Goal: Task Accomplishment & Management: Manage account settings

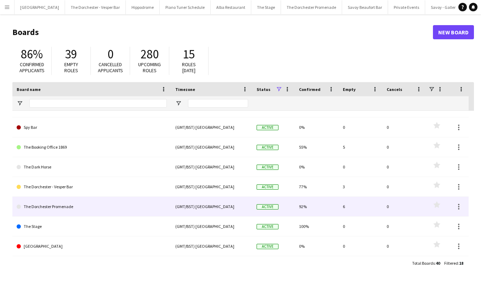
click at [104, 210] on link "The Dorchester Promenade" at bounding box center [92, 207] width 150 height 20
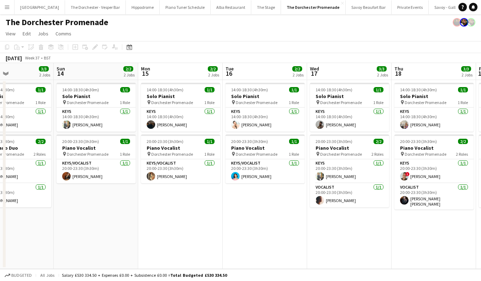
scroll to position [0, 195]
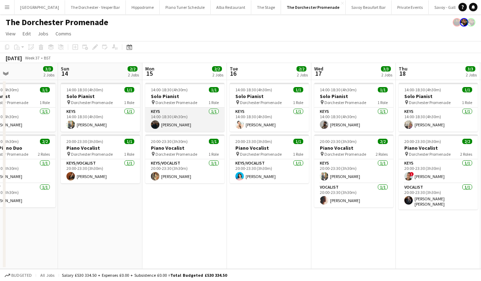
click at [200, 117] on app-card-role "Keys 1/1 14:00-18:30 (4h30m) Charlie Flint" at bounding box center [184, 119] width 79 height 24
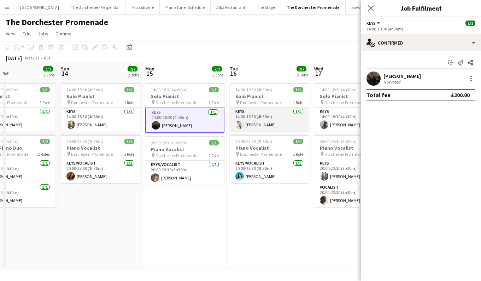
click at [264, 119] on app-card-role "Keys 1/1 14:00-18:30 (4h30m) Silvan Rupp" at bounding box center [269, 119] width 79 height 24
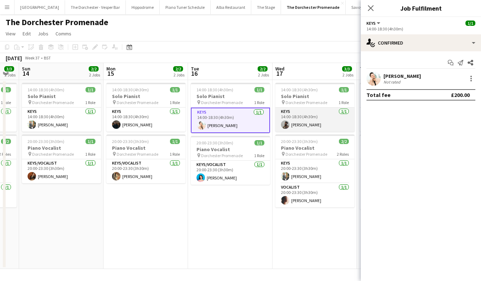
click at [303, 123] on app-card-role "Keys 1/1 14:00-18:30 (4h30m) Enoch Mukasa" at bounding box center [314, 119] width 79 height 24
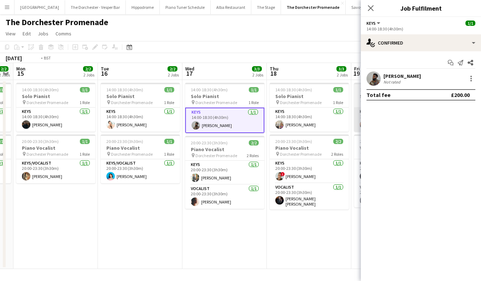
scroll to position [0, 245]
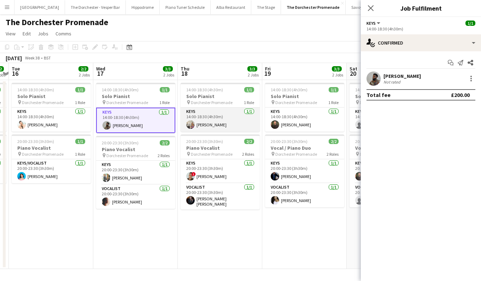
click at [234, 116] on app-card-role "Keys 1/1 14:00-18:30 (4h30m) Emily Brown" at bounding box center [220, 119] width 79 height 24
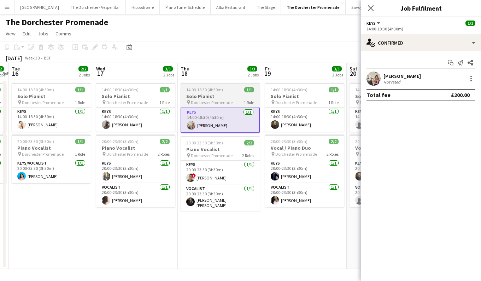
click at [225, 92] on div "14:00-18:30 (4h30m) 1/1" at bounding box center [220, 89] width 79 height 5
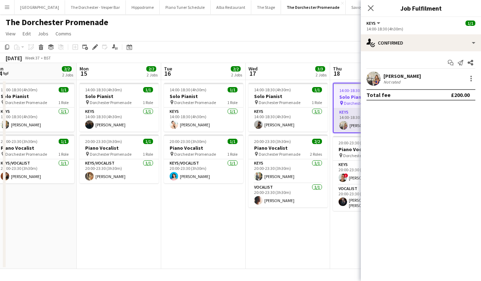
scroll to position [0, 164]
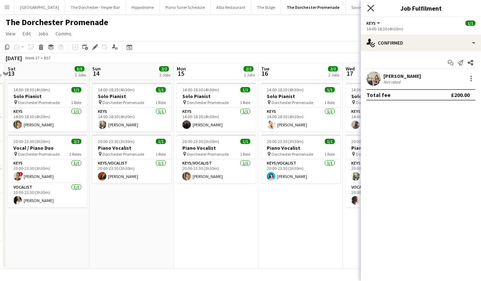
click at [372, 10] on icon at bounding box center [370, 8] width 7 height 7
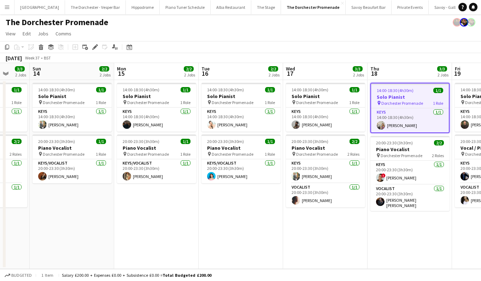
scroll to position [0, 226]
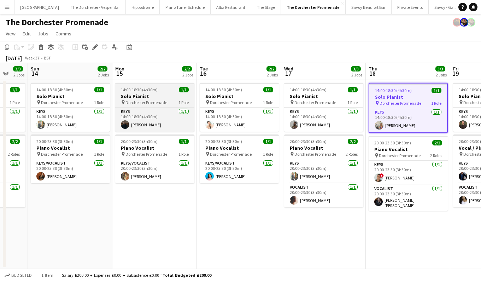
click at [175, 93] on h3 "Solo Pianist" at bounding box center [154, 96] width 79 height 6
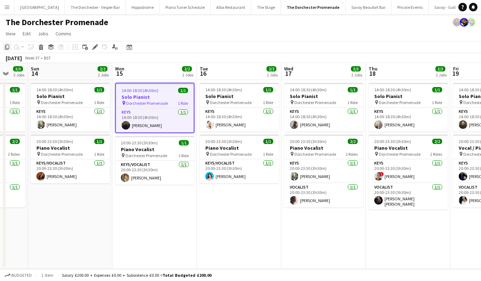
click at [7, 47] on icon "Copy" at bounding box center [7, 47] width 6 height 6
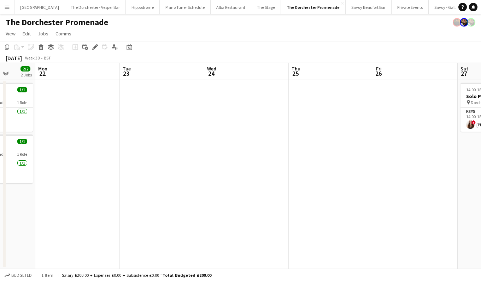
scroll to position [0, 265]
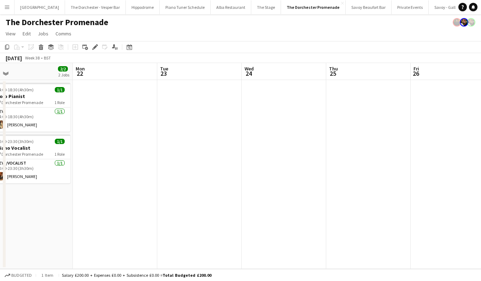
click at [144, 117] on app-date-cell at bounding box center [115, 174] width 84 height 189
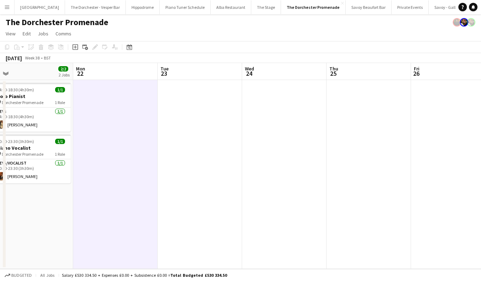
click at [211, 103] on app-date-cell at bounding box center [200, 174] width 84 height 189
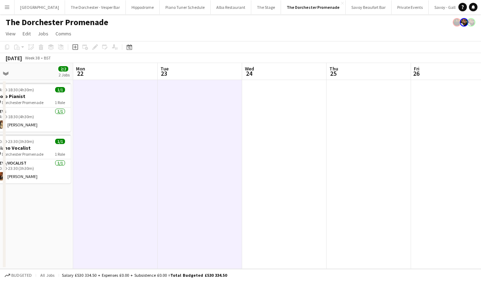
click at [299, 114] on app-date-cell at bounding box center [284, 174] width 84 height 189
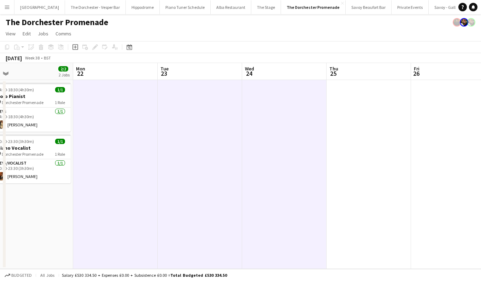
click at [373, 114] on app-date-cell at bounding box center [369, 174] width 84 height 189
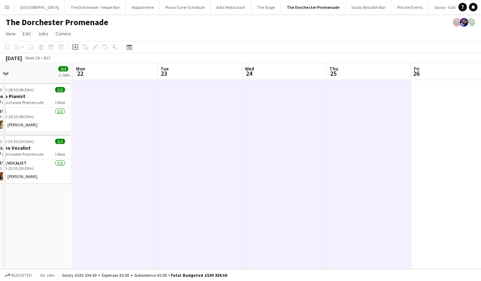
click at [88, 89] on app-date-cell at bounding box center [115, 174] width 84 height 189
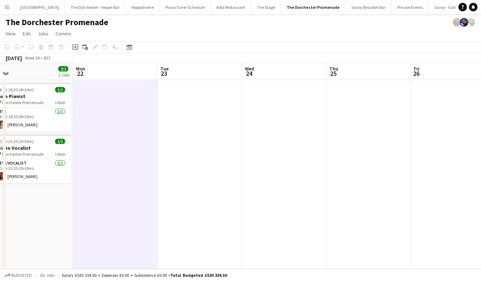
click at [95, 89] on app-date-cell at bounding box center [115, 174] width 84 height 189
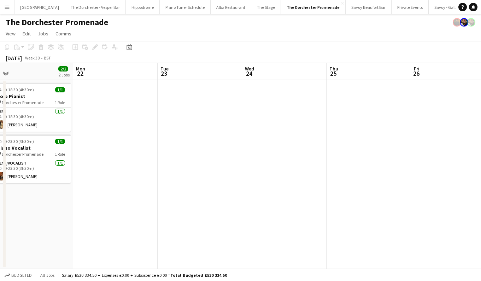
click at [98, 87] on app-date-cell at bounding box center [115, 174] width 84 height 189
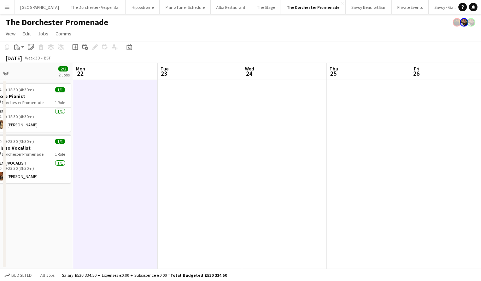
click at [92, 89] on app-date-cell at bounding box center [115, 174] width 84 height 189
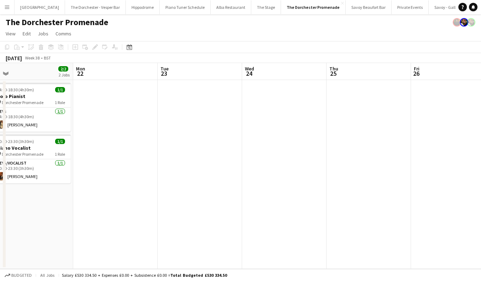
click at [88, 91] on app-date-cell at bounding box center [115, 174] width 84 height 189
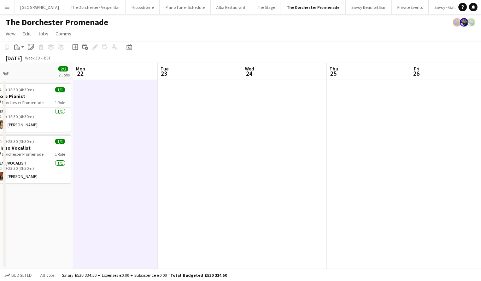
scroll to position [0, 264]
click at [175, 92] on app-date-cell at bounding box center [200, 174] width 84 height 189
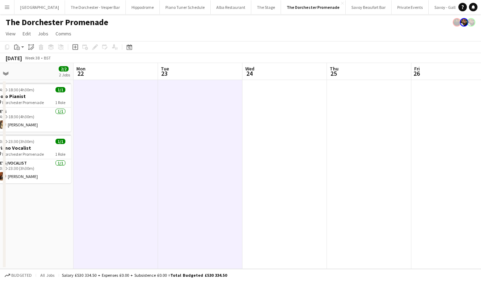
click at [271, 116] on app-date-cell at bounding box center [284, 174] width 84 height 189
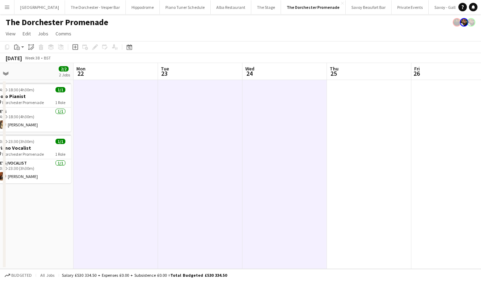
click at [355, 115] on app-date-cell at bounding box center [369, 174] width 84 height 189
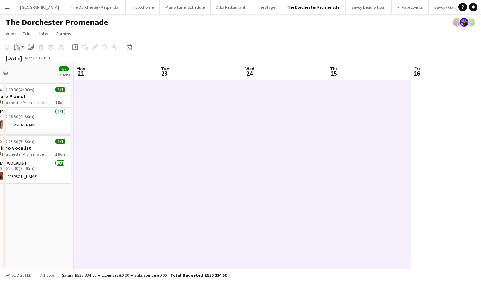
click at [23, 45] on app-action-btn "Paste" at bounding box center [19, 47] width 13 height 8
click at [22, 60] on link "Paste Command V" at bounding box center [47, 60] width 56 height 6
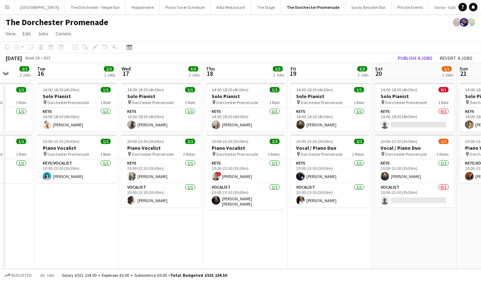
scroll to position [0, 213]
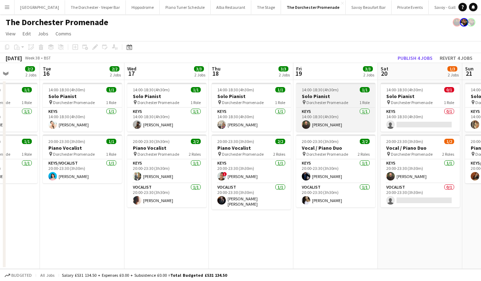
click at [322, 96] on h3 "Solo Pianist" at bounding box center [335, 96] width 79 height 6
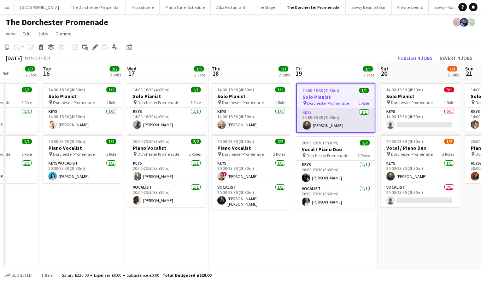
click at [317, 121] on app-card-role "Keys 1/1 14:00-18:30 (4h30m) Glenn Callaghan" at bounding box center [336, 120] width 78 height 24
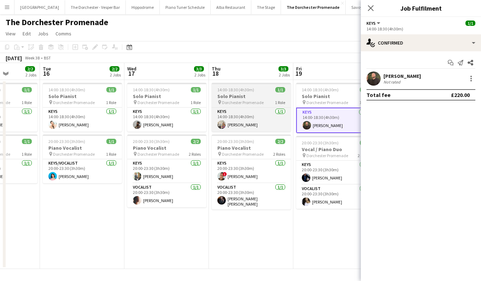
click at [258, 90] on div "14:00-18:30 (4h30m) 1/1" at bounding box center [251, 89] width 79 height 5
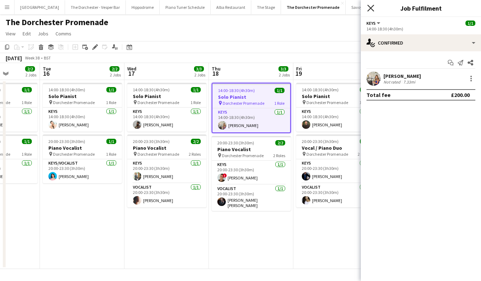
click at [372, 6] on icon at bounding box center [370, 8] width 7 height 7
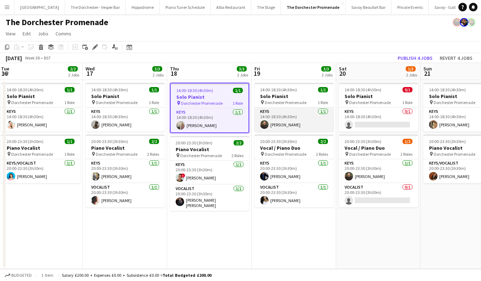
scroll to position [0, 258]
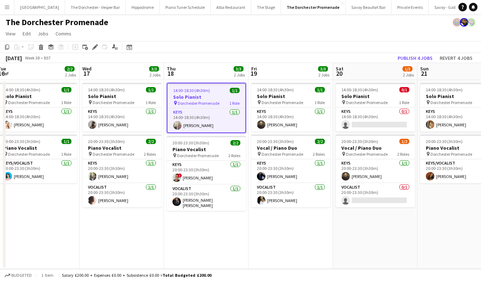
click at [303, 54] on div "September 2025 Week 38 • BST Publish 4 jobs Revert 4 jobs" at bounding box center [240, 58] width 481 height 10
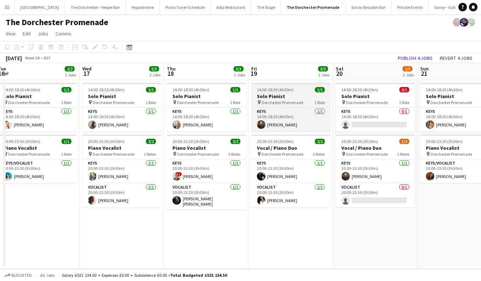
click at [298, 93] on app-job-card "14:00-18:30 (4h30m) 1/1 Solo Pianist pin Dorchester Promenade 1 Role Keys 1/1 1…" at bounding box center [290, 107] width 79 height 49
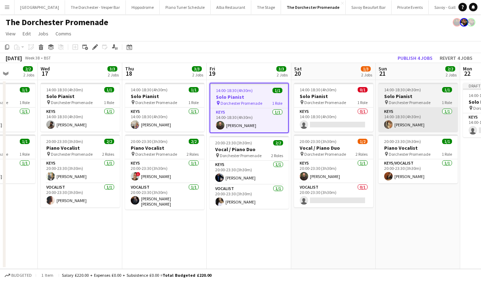
scroll to position [0, 223]
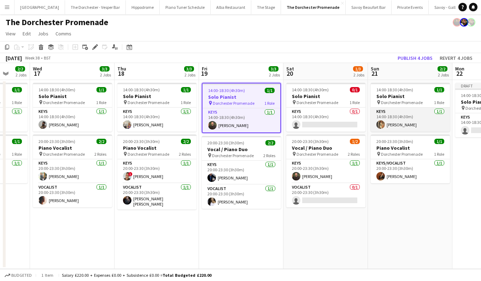
click at [383, 124] on app-user-avatar at bounding box center [380, 124] width 8 height 8
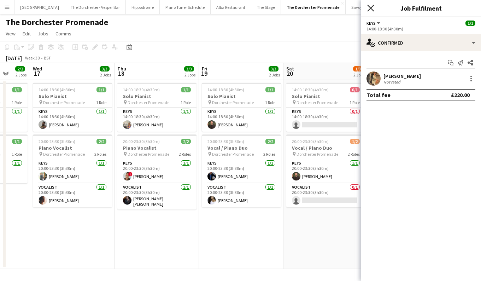
click at [369, 8] on icon "Close pop-in" at bounding box center [370, 8] width 7 height 7
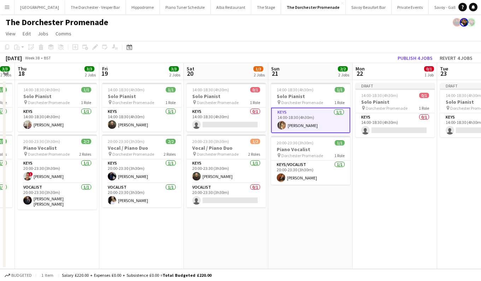
scroll to position [0, 242]
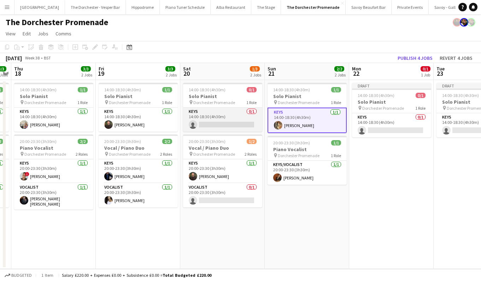
click at [231, 125] on app-card-role "Keys 0/1 14:00-18:30 (4h30m) single-neutral-actions" at bounding box center [222, 119] width 79 height 24
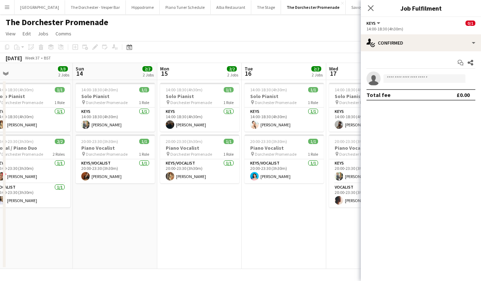
scroll to position [0, 164]
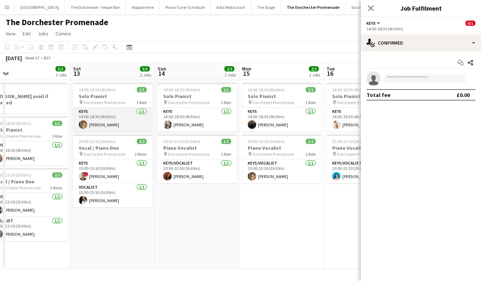
click at [116, 124] on app-card-role "Keys 1/1 14:00-18:30 (4h30m) Laura O'Connell" at bounding box center [112, 119] width 79 height 24
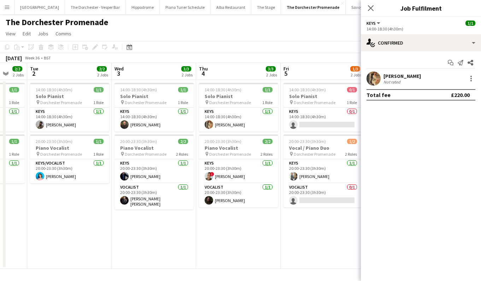
scroll to position [0, 175]
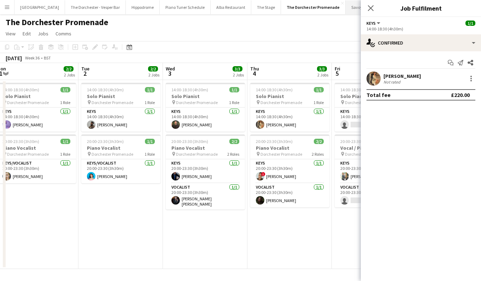
click at [370, 10] on icon "Close pop-in" at bounding box center [371, 8] width 6 height 6
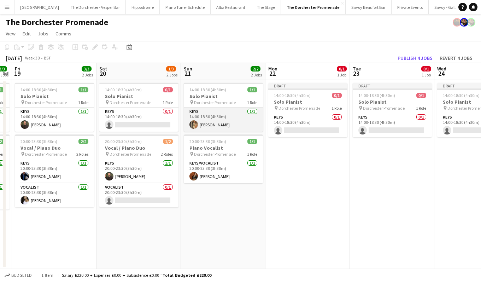
scroll to position [0, 214]
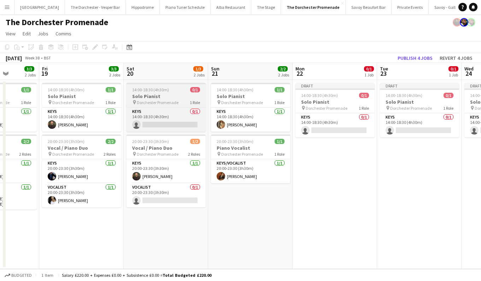
click at [154, 88] on span "14:00-18:30 (4h30m)" at bounding box center [150, 89] width 37 height 5
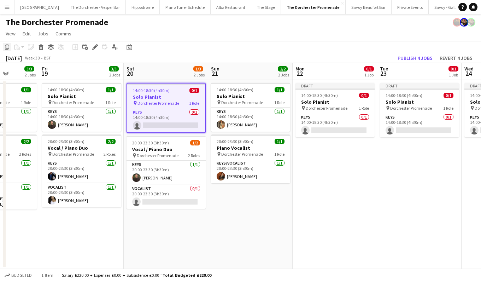
click at [5, 49] on icon at bounding box center [7, 47] width 4 height 5
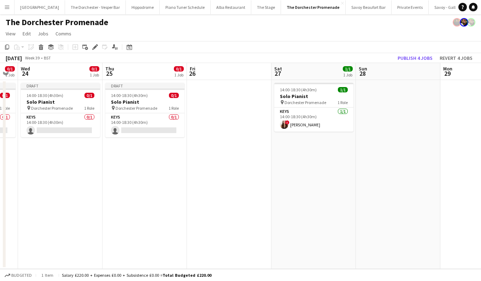
scroll to position [0, 202]
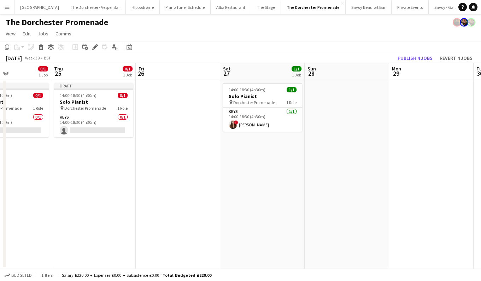
click at [190, 103] on app-date-cell at bounding box center [178, 174] width 84 height 189
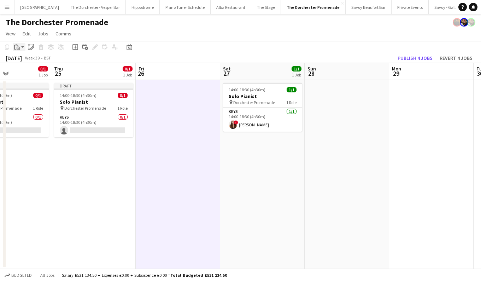
click at [15, 47] on icon "Paste" at bounding box center [17, 47] width 6 height 6
click at [183, 63] on app-board-header-date "Fri 26" at bounding box center [178, 71] width 84 height 17
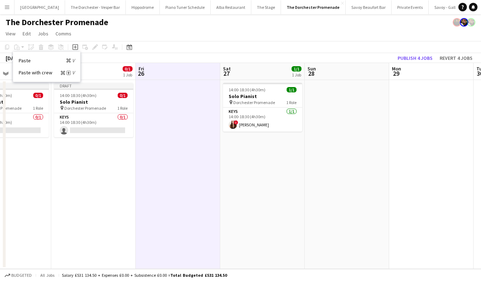
click at [347, 88] on app-date-cell at bounding box center [347, 174] width 84 height 189
click at [339, 109] on app-date-cell at bounding box center [347, 174] width 84 height 189
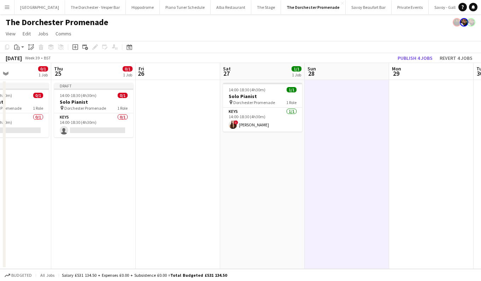
click at [200, 104] on app-date-cell at bounding box center [178, 174] width 84 height 189
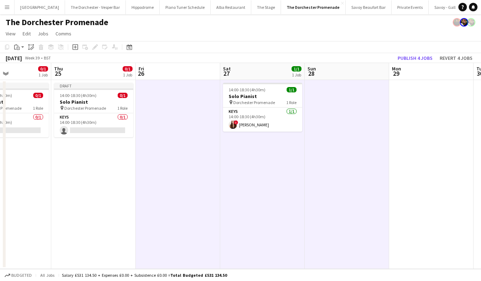
click at [152, 55] on div "September 2025 Week 39 • BST Publish 4 jobs Revert 4 jobs" at bounding box center [240, 58] width 481 height 10
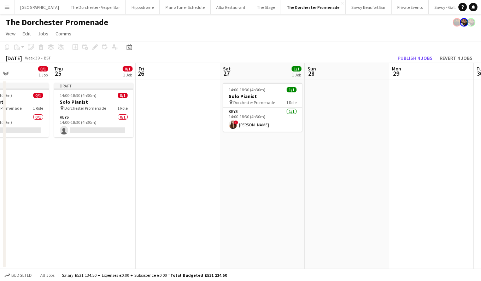
click at [160, 84] on app-date-cell at bounding box center [178, 174] width 84 height 189
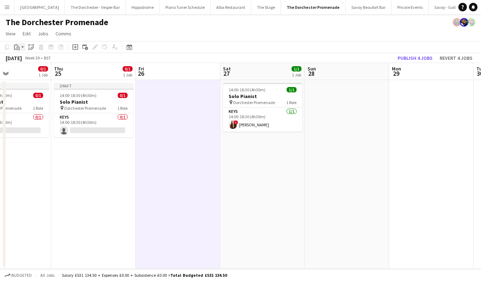
click at [14, 48] on icon at bounding box center [15, 47] width 2 height 5
click at [21, 63] on link "Paste Command V" at bounding box center [47, 60] width 56 height 6
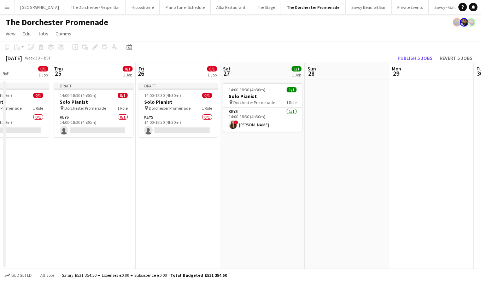
click at [320, 80] on app-date-cell at bounding box center [347, 174] width 84 height 189
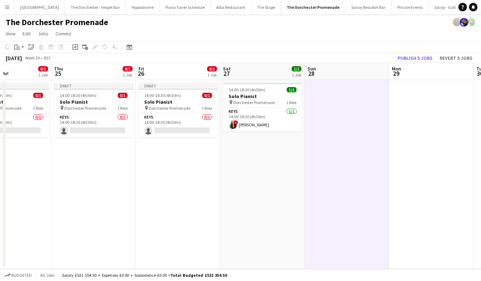
click at [19, 51] on app-toolbar "Copy Paste Paste Command V Paste with crew Command Shift V Paste linked Job [GE…" at bounding box center [240, 47] width 481 height 12
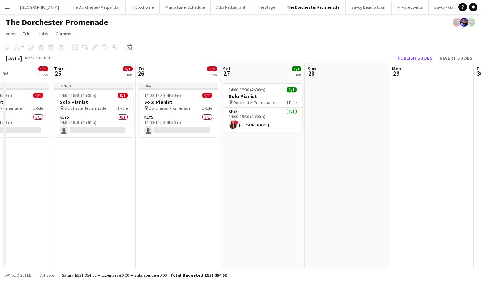
click at [354, 135] on app-date-cell at bounding box center [347, 174] width 84 height 189
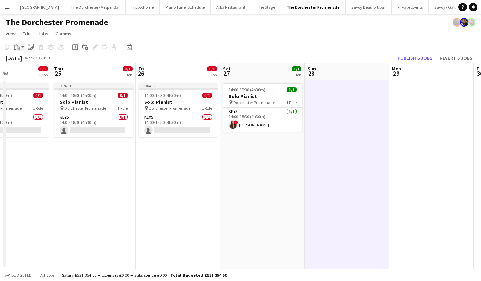
click at [18, 48] on icon at bounding box center [18, 48] width 1 height 0
click at [19, 60] on link "Paste Command V" at bounding box center [47, 60] width 56 height 6
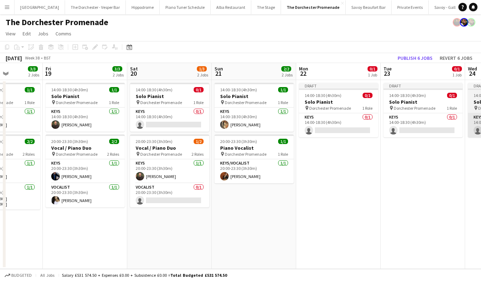
scroll to position [0, 239]
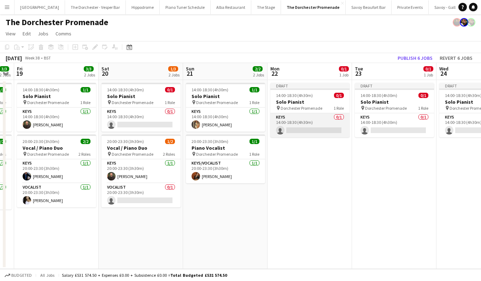
drag, startPoint x: 310, startPoint y: 117, endPoint x: 305, endPoint y: 117, distance: 5.3
click at [310, 117] on app-card-role "Keys 0/1 14:00-18:30 (4h30m) single-neutral-actions" at bounding box center [309, 125] width 79 height 24
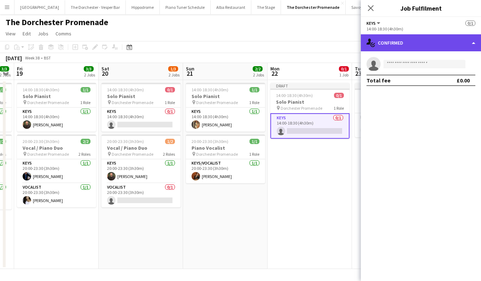
click at [473, 46] on div "single-neutral-actions-check-2 Confirmed" at bounding box center [421, 42] width 120 height 17
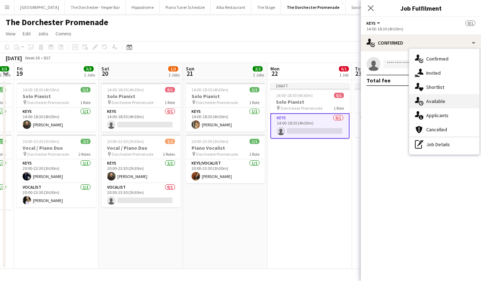
click at [448, 98] on div "single-neutral-actions-upload Available" at bounding box center [444, 101] width 70 height 14
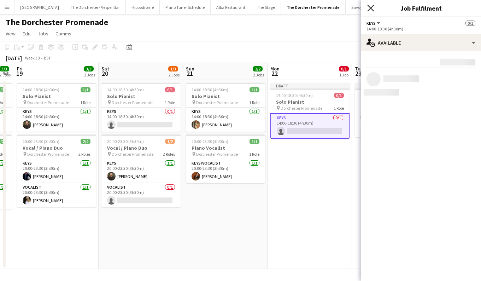
click at [373, 8] on icon "Close pop-in" at bounding box center [370, 8] width 7 height 7
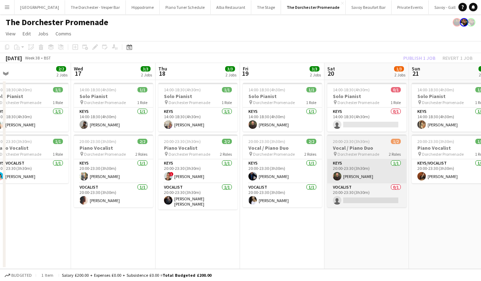
scroll to position [0, 183]
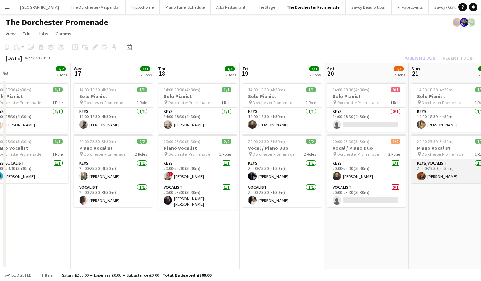
click at [412, 170] on app-card-role "Keys/Vocalist 1/1 20:00-23:30 (3h30m) Andrew Humphries" at bounding box center [450, 171] width 79 height 24
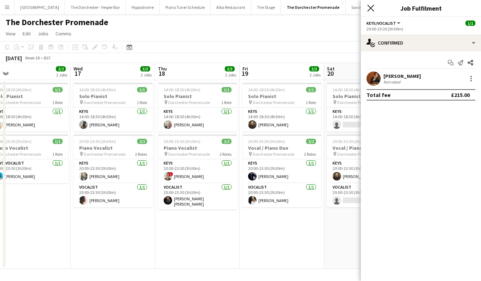
click at [370, 7] on icon at bounding box center [370, 8] width 7 height 7
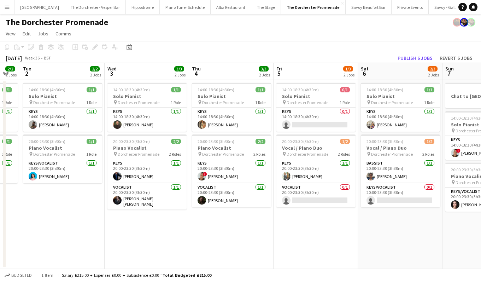
scroll to position [0, 211]
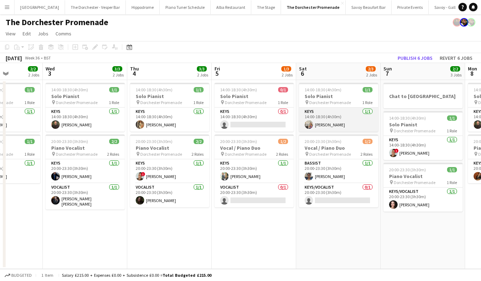
click at [324, 112] on app-card-role "Keys 1/1 14:00-18:30 (4h30m) Emily Brown" at bounding box center [338, 119] width 79 height 24
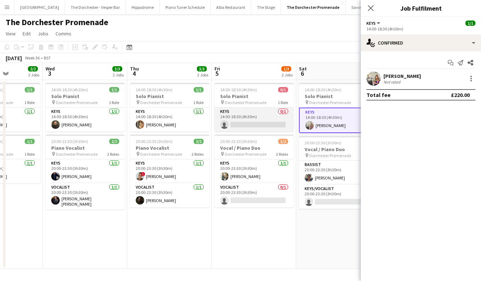
click at [246, 127] on app-card-role "Keys 0/1 14:00-18:30 (4h30m) single-neutral-actions" at bounding box center [254, 119] width 79 height 24
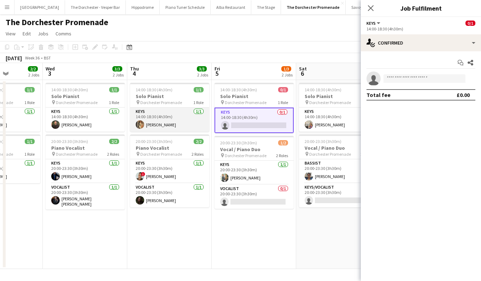
click at [190, 117] on app-card-role "Keys 1/1 14:00-18:30 (4h30m) Laura O'Connell" at bounding box center [169, 119] width 79 height 24
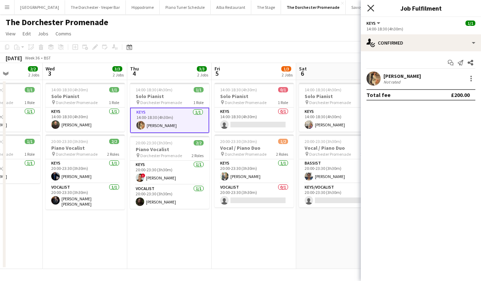
click at [372, 6] on icon "Close pop-in" at bounding box center [370, 8] width 7 height 7
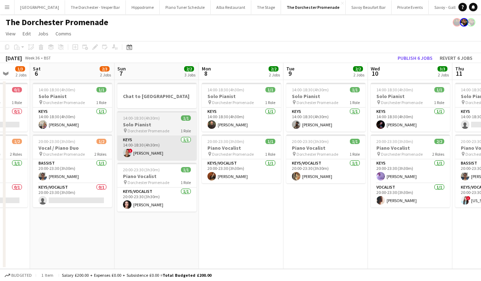
scroll to position [0, 231]
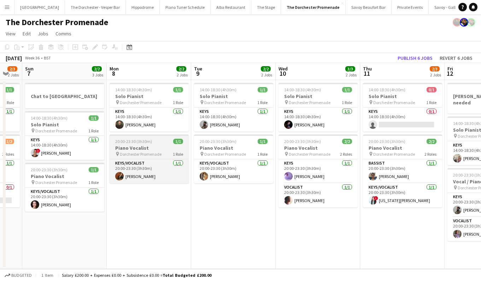
click at [165, 146] on h3 "Piano Vocalist" at bounding box center [149, 148] width 79 height 6
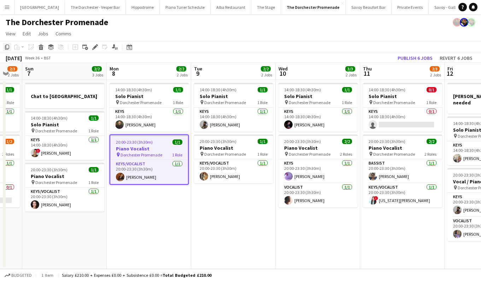
click at [6, 46] on icon at bounding box center [7, 47] width 4 height 5
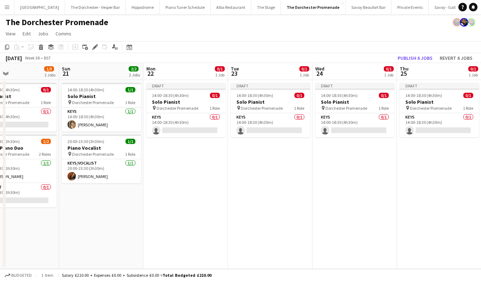
click at [179, 160] on app-date-cell "Draft 14:00-18:30 (4h30m) 0/1 Solo Pianist pin Dorchester Promenade 1 Role Keys…" at bounding box center [186, 174] width 84 height 189
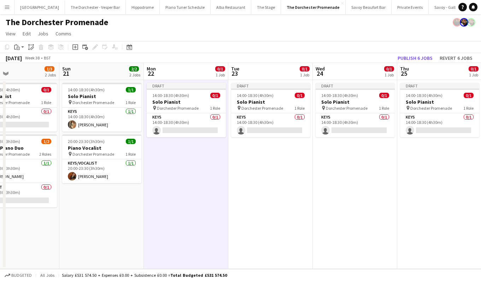
click at [273, 160] on app-date-cell "Draft 14:00-18:30 (4h30m) 0/1 Solo Pianist pin Dorchester Promenade 1 Role Keys…" at bounding box center [270, 174] width 84 height 189
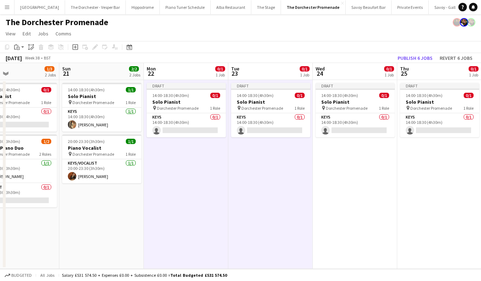
click at [364, 163] on app-date-cell "Draft 14:00-18:30 (4h30m) 0/1 Solo Pianist pin Dorchester Promenade 1 Role Keys…" at bounding box center [355, 174] width 84 height 189
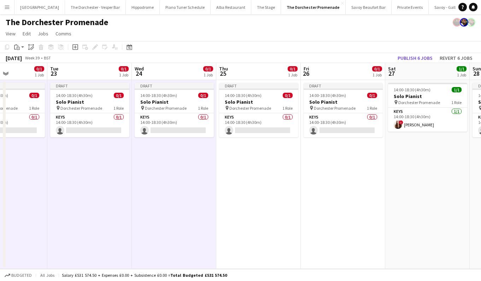
scroll to position [0, 237]
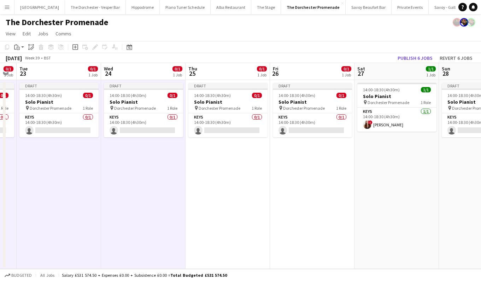
click at [247, 170] on app-date-cell "Draft 14:00-18:30 (4h30m) 0/1 Solo Pianist pin Dorchester Promenade 1 Role Keys…" at bounding box center [228, 174] width 84 height 189
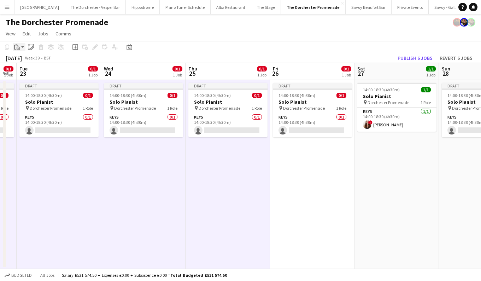
click at [17, 47] on icon "Paste" at bounding box center [17, 47] width 6 height 6
click at [29, 60] on link "Paste Command V" at bounding box center [47, 60] width 56 height 6
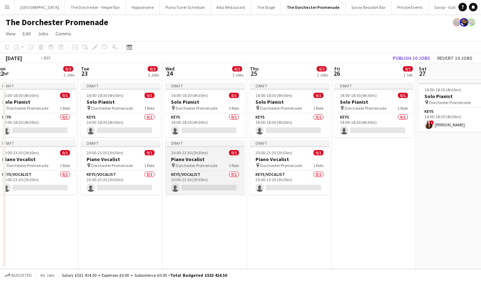
scroll to position [0, 230]
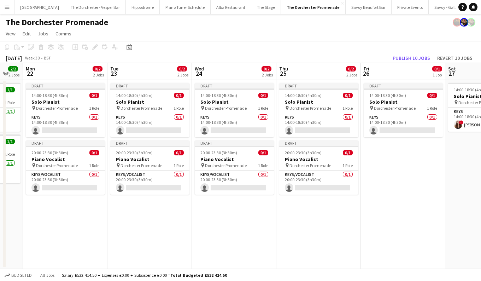
click at [313, 229] on app-date-cell "Draft 14:00-18:30 (4h30m) 0/1 Solo Pianist pin Dorchester Promenade 1 Role Keys…" at bounding box center [318, 174] width 84 height 189
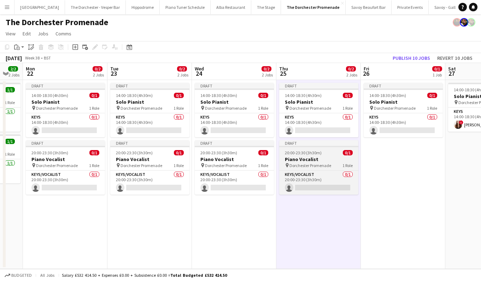
click at [308, 162] on h3 "Piano Vocalist" at bounding box center [318, 159] width 79 height 6
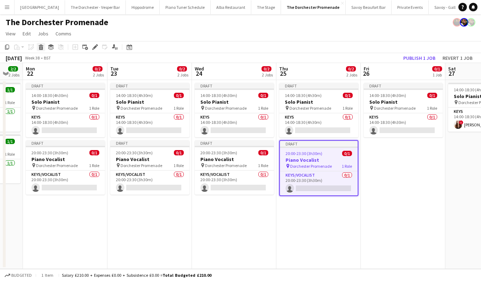
click at [40, 43] on div "Delete" at bounding box center [41, 47] width 8 height 8
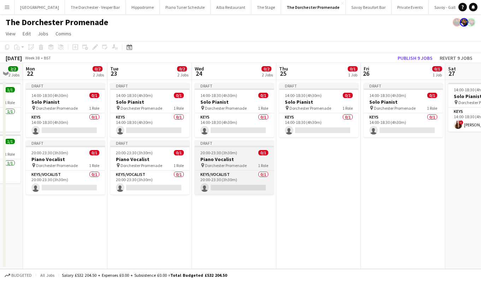
scroll to position [0, 230]
click at [228, 148] on app-job-card "Draft 20:00-23:30 (3h30m) 0/1 Piano Vocalist pin Dorchester Promenade 1 Role Ke…" at bounding box center [234, 167] width 79 height 54
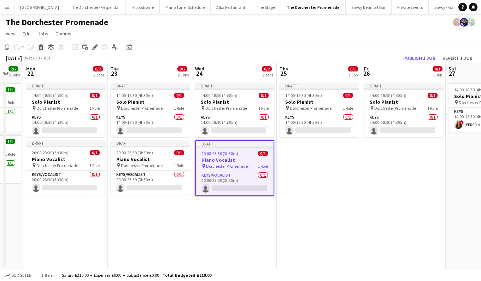
click at [38, 48] on icon "Delete" at bounding box center [41, 47] width 6 height 6
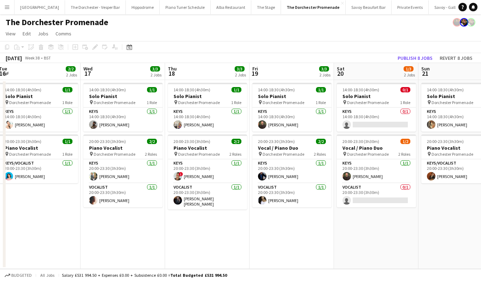
scroll to position [0, 172]
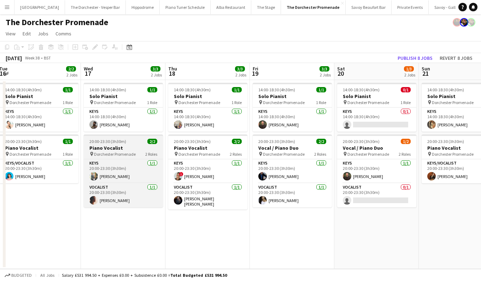
click at [101, 142] on span "20:00-23:30 (3h30m)" at bounding box center [107, 141] width 37 height 5
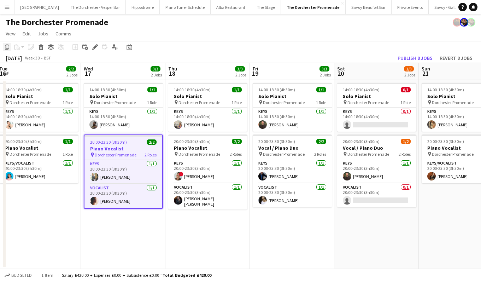
click at [7, 48] on icon "Copy" at bounding box center [7, 47] width 6 height 6
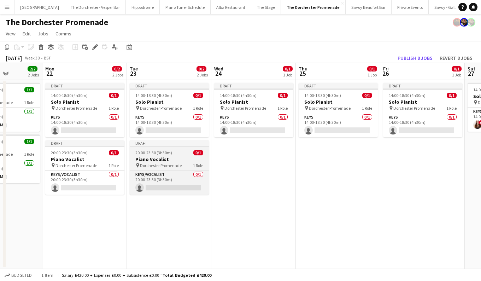
scroll to position [0, 296]
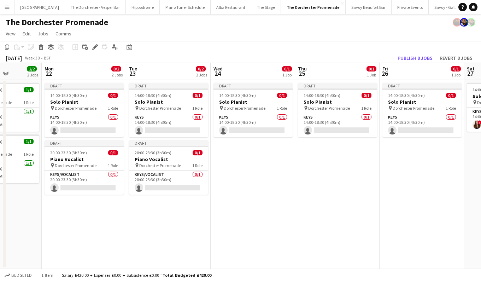
click at [235, 162] on app-date-cell "Draft 14:00-18:30 (4h30m) 0/1 Solo Pianist pin Dorchester Promenade 1 Role Keys…" at bounding box center [253, 174] width 84 height 189
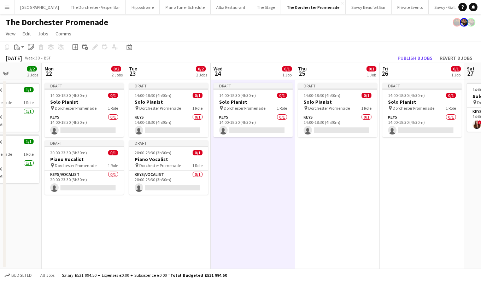
click at [336, 159] on app-date-cell "Draft 14:00-18:30 (4h30m) 0/1 Solo Pianist pin Dorchester Promenade 1 Role Keys…" at bounding box center [337, 174] width 84 height 189
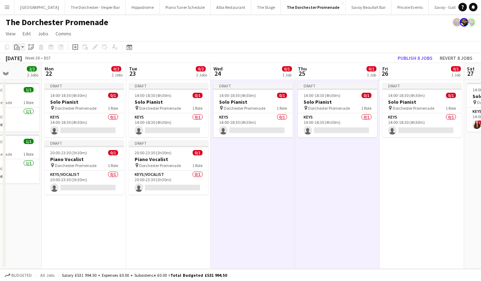
click at [13, 46] on div "Paste" at bounding box center [17, 47] width 8 height 8
click at [23, 58] on link "Paste Command V" at bounding box center [47, 60] width 56 height 6
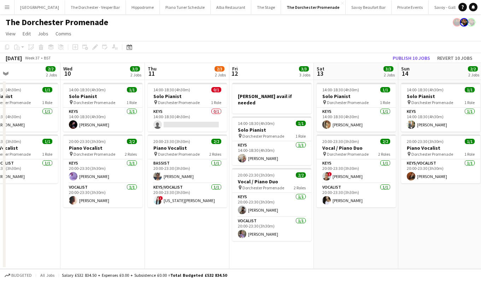
scroll to position [0, 183]
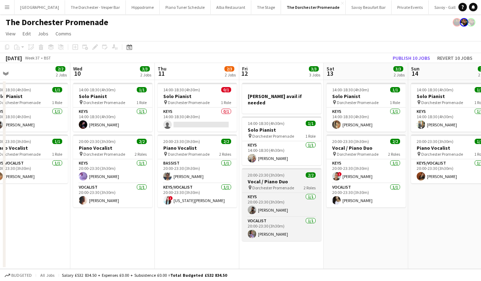
click at [271, 168] on app-job-card "20:00-23:30 (3h30m) 2/2 Vocal / Piano Duo pin Dorchester Promenade 2 Roles Keys…" at bounding box center [281, 204] width 79 height 73
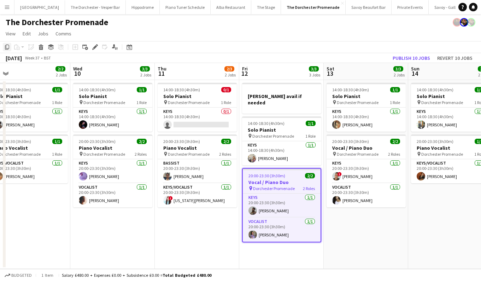
click at [5, 45] on icon "Copy" at bounding box center [7, 47] width 6 height 6
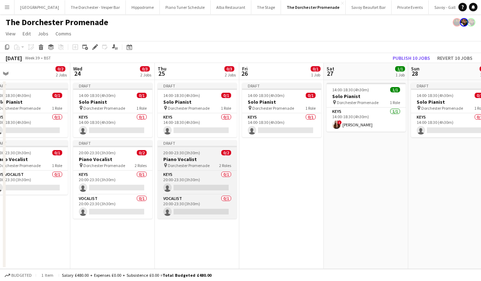
scroll to position [0, 287]
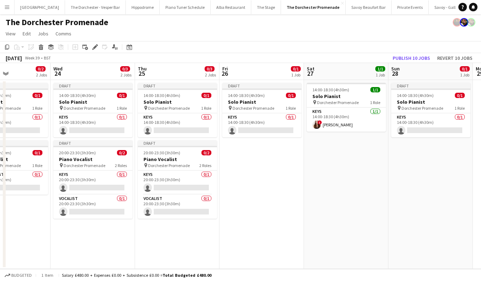
click at [249, 168] on app-date-cell "Draft 14:00-18:30 (4h30m) 0/1 Solo Pianist pin Dorchester Promenade 1 Role Keys…" at bounding box center [262, 174] width 84 height 189
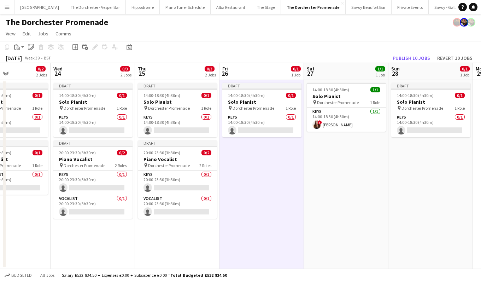
click at [333, 169] on app-date-cell "14:00-18:30 (4h30m) 1/1 Solo Pianist pin Dorchester Promenade 1 Role Keys [DATE…" at bounding box center [346, 174] width 84 height 189
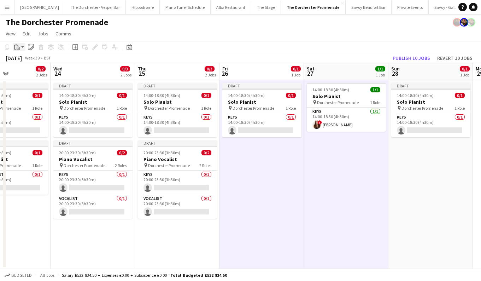
click at [17, 46] on icon "Paste" at bounding box center [17, 47] width 6 height 6
click at [22, 60] on link "Paste Command V" at bounding box center [47, 60] width 56 height 6
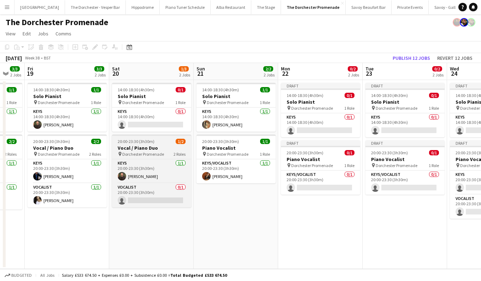
scroll to position [0, 150]
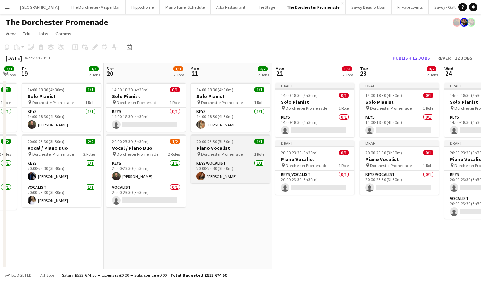
click at [215, 144] on app-job-card "20:00-23:30 (3h30m) 1/1 Piano Vocalist pin Dorchester Promenade 1 Role Keys/Voc…" at bounding box center [230, 158] width 79 height 49
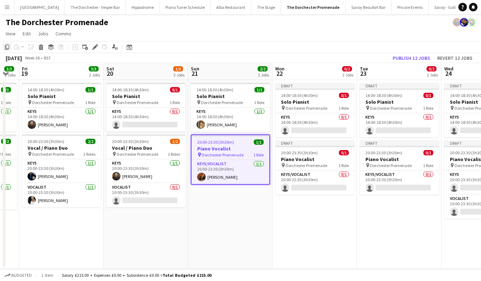
click at [4, 44] on div "Copy" at bounding box center [7, 47] width 8 height 8
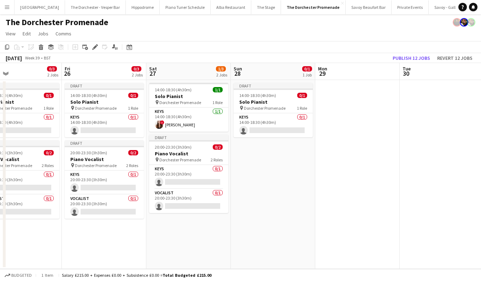
scroll to position [0, 282]
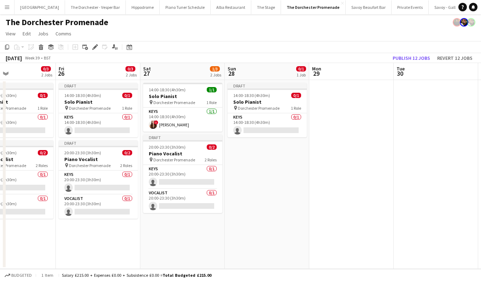
click at [279, 149] on app-date-cell "Draft 14:00-18:30 (4h30m) 0/1 Solo Pianist pin Dorchester Promenade 1 Role Keys…" at bounding box center [267, 174] width 84 height 189
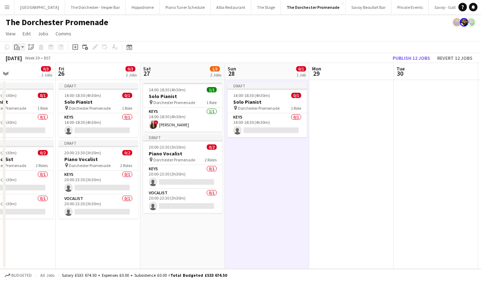
click at [18, 48] on icon "Paste" at bounding box center [17, 47] width 6 height 6
click at [21, 58] on link "Paste Command V" at bounding box center [47, 60] width 56 height 6
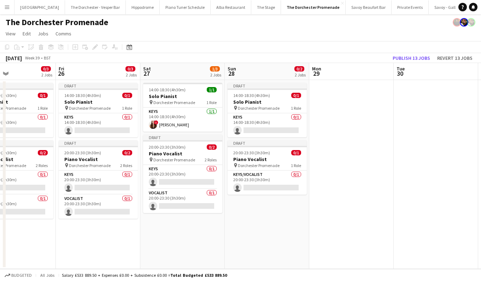
click at [160, 48] on app-toolbar "Copy Paste Paste Command V Paste with crew Command Shift V Paste linked Job [GE…" at bounding box center [240, 47] width 481 height 12
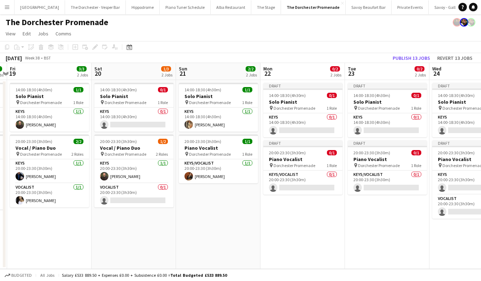
scroll to position [0, 162]
click at [409, 57] on button "Publish 13 jobs" at bounding box center [411, 57] width 43 height 9
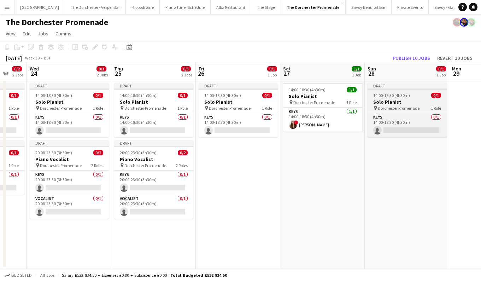
scroll to position [0, 142]
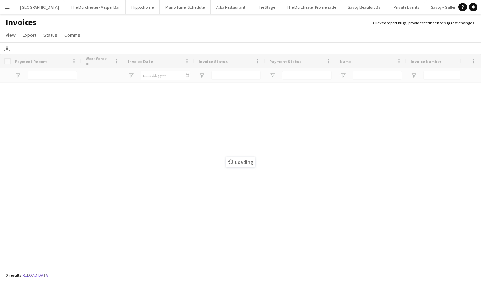
click at [6, 9] on app-icon "Menu" at bounding box center [7, 7] width 6 height 6
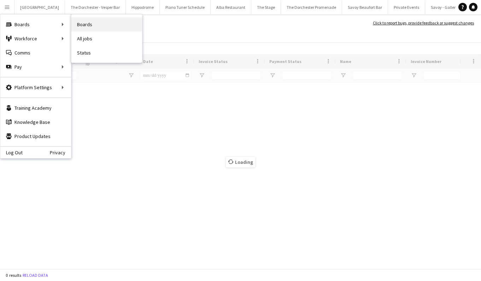
click at [93, 22] on link "Boards" at bounding box center [106, 24] width 71 height 14
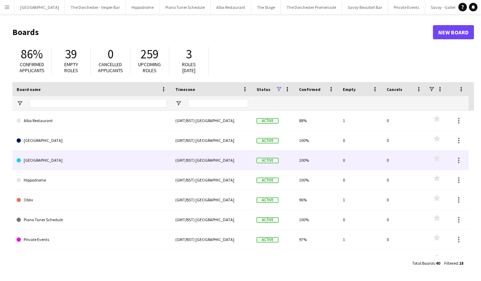
click at [99, 164] on link "[GEOGRAPHIC_DATA]" at bounding box center [92, 160] width 150 height 20
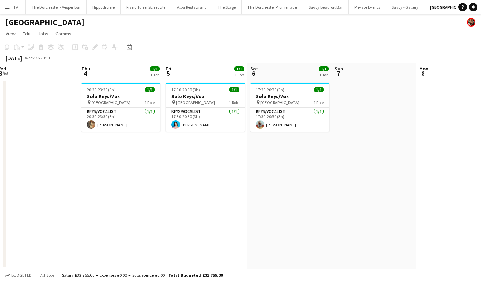
scroll to position [0, 174]
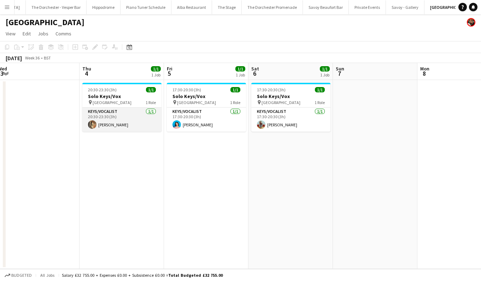
click at [119, 129] on app-card-role "Keys/Vocalist [DATE] 20:30-23:30 (3h) [PERSON_NAME]" at bounding box center [121, 119] width 79 height 24
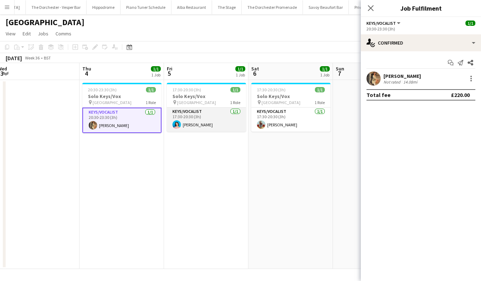
click at [187, 123] on app-card-role "Keys/Vocalist [DATE] 17:30-20:30 (3h) [PERSON_NAME]" at bounding box center [206, 119] width 79 height 24
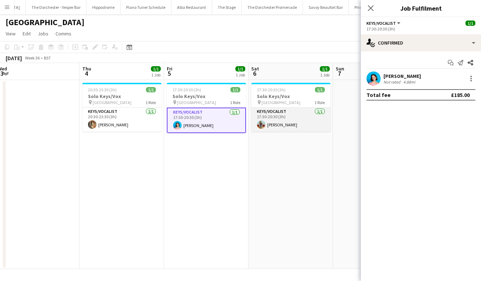
click at [279, 127] on app-card-role "Keys/Vocalist [DATE] 17:30-20:30 (3h) [PERSON_NAME]" at bounding box center [290, 119] width 79 height 24
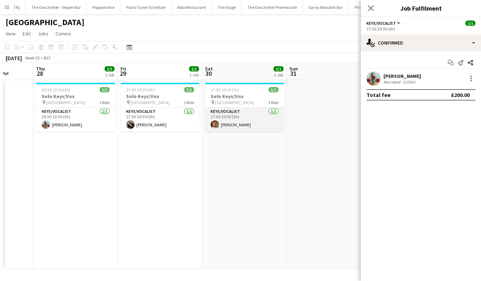
scroll to position [0, 220]
click at [254, 117] on app-card-role "Keys/Vocalist [DATE] 17:30-20:30 (3h) [PERSON_NAME]" at bounding box center [244, 119] width 79 height 24
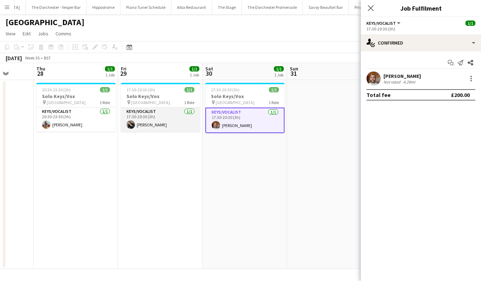
click at [163, 116] on app-card-role "Keys/Vocalist [DATE] 17:30-20:30 (3h) [PERSON_NAME]" at bounding box center [160, 119] width 79 height 24
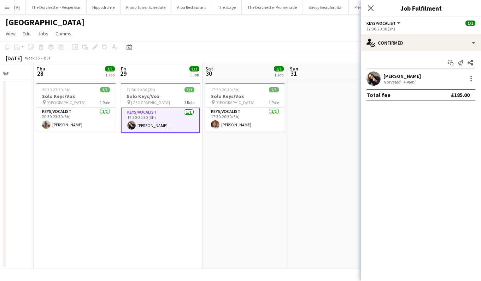
scroll to position [0, 165]
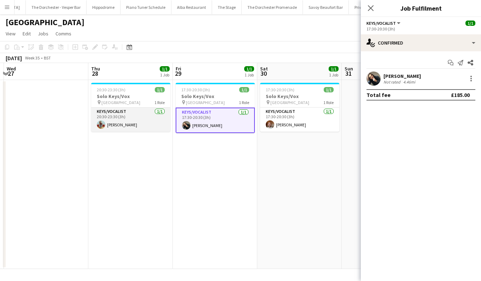
click at [137, 120] on app-card-role "Keys/Vocalist [DATE] 20:30-23:30 (3h) [PERSON_NAME]" at bounding box center [130, 119] width 79 height 24
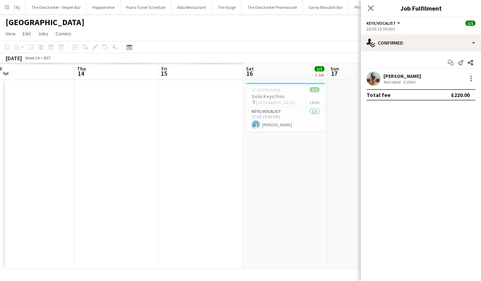
scroll to position [0, 182]
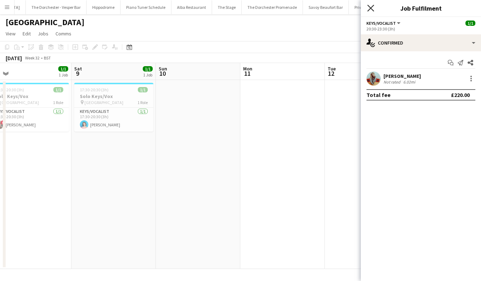
click at [373, 7] on icon "Close pop-in" at bounding box center [370, 8] width 7 height 7
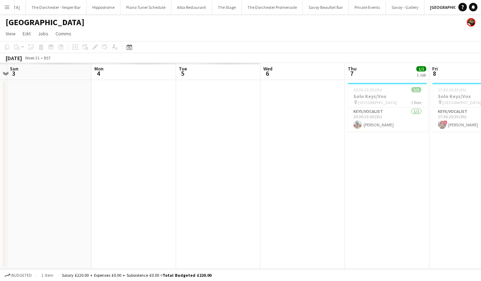
scroll to position [0, 142]
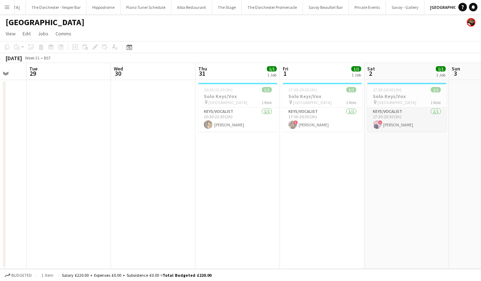
click at [402, 120] on app-card-role "Keys/Vocalist [DATE] 17:30-20:30 (3h) ! [PERSON_NAME]" at bounding box center [406, 119] width 79 height 24
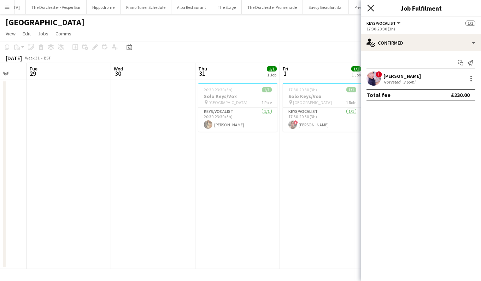
click at [369, 9] on icon "Close pop-in" at bounding box center [370, 8] width 7 height 7
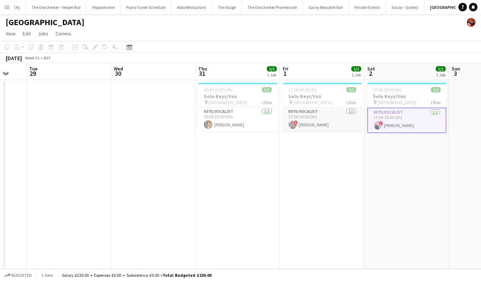
click at [328, 114] on app-card-role "Keys/Vocalist [DATE] 17:30-20:30 (3h) ! [PERSON_NAME]" at bounding box center [322, 119] width 79 height 24
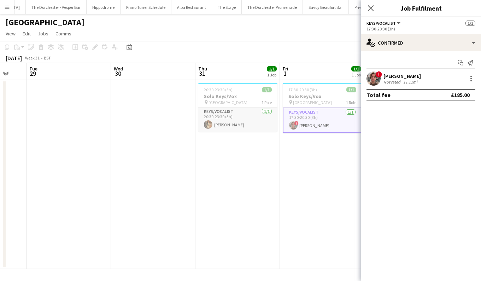
click at [251, 124] on app-card-role "Keys/Vocalist [DATE] 20:30-23:30 (3h) [PERSON_NAME]" at bounding box center [237, 119] width 79 height 24
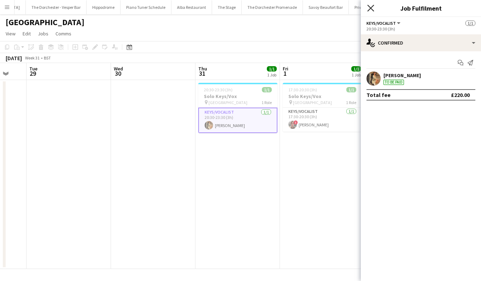
click at [371, 10] on icon "Close pop-in" at bounding box center [370, 8] width 7 height 7
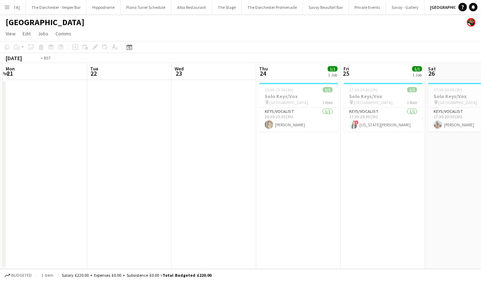
scroll to position [0, 294]
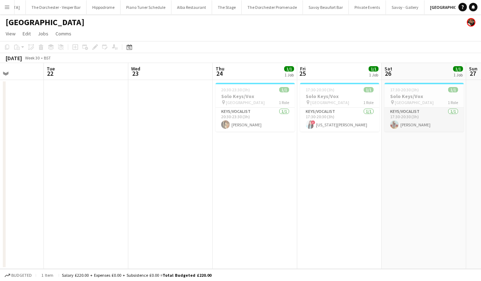
click at [386, 117] on app-card-role "Keys/Vocalist [DATE] 17:30-20:30 (3h) [PERSON_NAME]" at bounding box center [424, 119] width 79 height 24
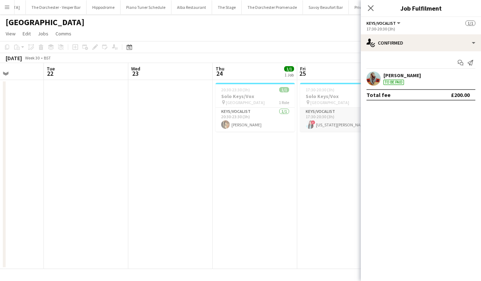
click at [349, 117] on app-card-role "Keys/Vocalist [DATE] 17:30-20:30 (3h) ! [US_STATE][PERSON_NAME]" at bounding box center [339, 119] width 79 height 24
click at [265, 115] on app-card-role "Keys/Vocalist [DATE] 20:30-23:30 (3h) [PERSON_NAME]" at bounding box center [255, 119] width 79 height 24
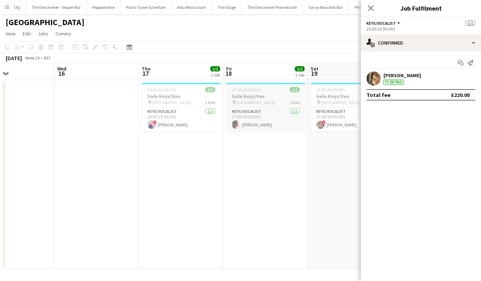
scroll to position [0, 300]
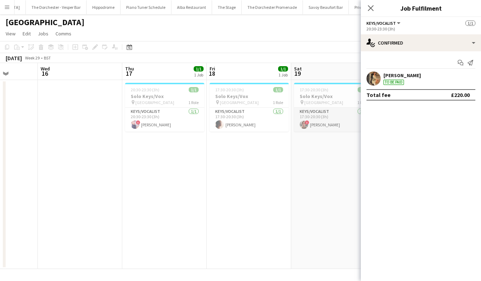
click at [301, 111] on app-card-role "Keys/Vocalist [DATE] 17:30-20:30 (3h) ! [PERSON_NAME]" at bounding box center [333, 119] width 79 height 24
click at [261, 102] on div "pin [GEOGRAPHIC_DATA] 1 Role" at bounding box center [249, 102] width 79 height 6
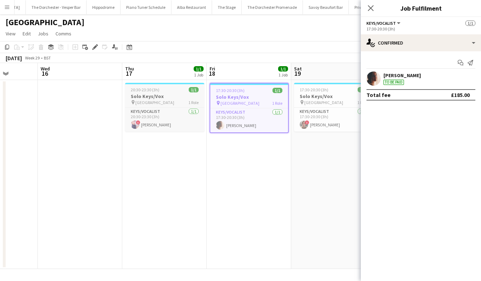
click at [182, 100] on div "pin [GEOGRAPHIC_DATA] 1 Role" at bounding box center [164, 102] width 79 height 6
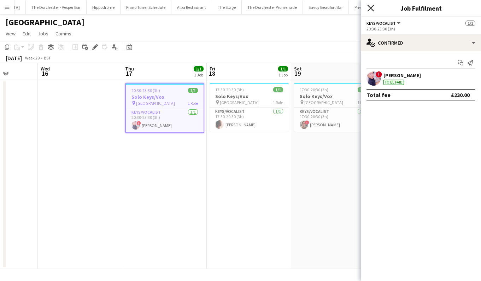
click at [374, 6] on icon "Close pop-in" at bounding box center [370, 8] width 7 height 7
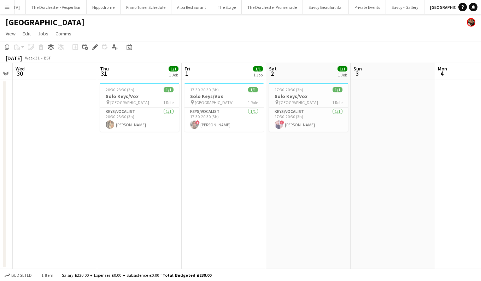
scroll to position [0, 153]
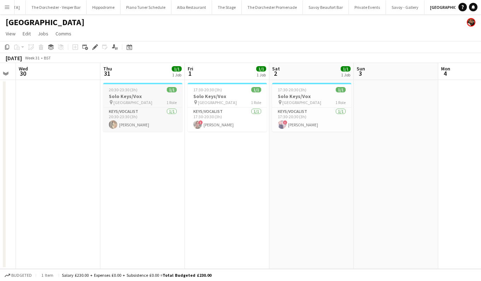
click at [152, 92] on div "20:30-23:30 (3h) 1/1" at bounding box center [142, 89] width 79 height 5
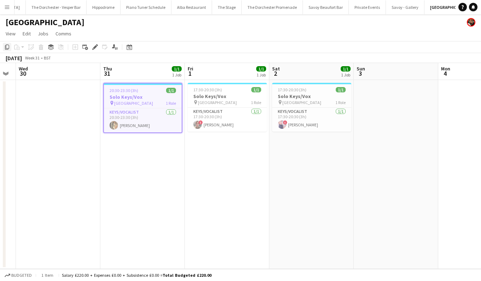
click at [6, 49] on icon at bounding box center [7, 47] width 4 height 5
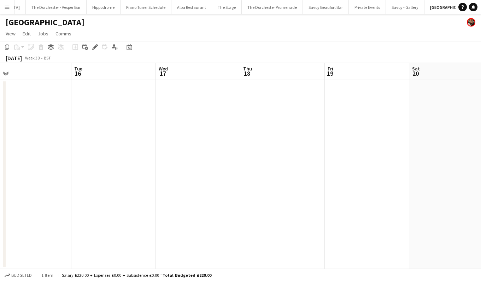
scroll to position [0, 266]
click at [260, 95] on app-date-cell at bounding box center [283, 174] width 84 height 189
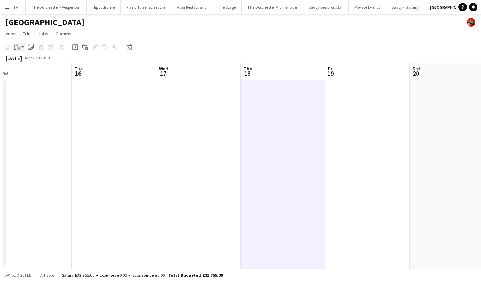
click at [19, 47] on icon at bounding box center [18, 48] width 3 height 3
click at [20, 59] on link "Paste Command V" at bounding box center [47, 60] width 56 height 6
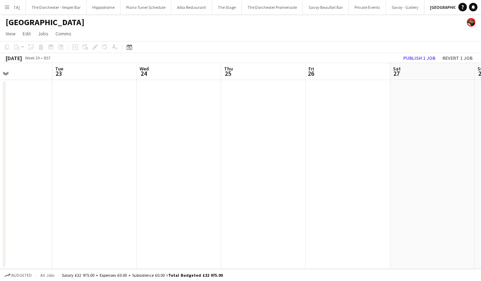
scroll to position [0, 287]
click at [258, 125] on app-date-cell at bounding box center [262, 174] width 84 height 189
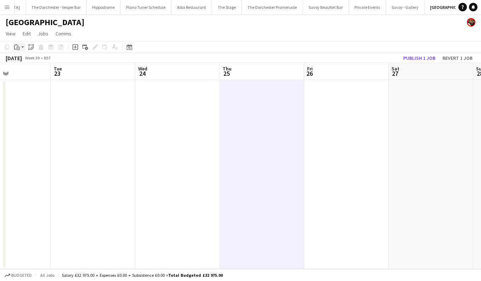
click at [16, 46] on icon "Paste" at bounding box center [17, 47] width 6 height 6
click at [48, 53] on div "Paste Command V Paste with crew Command Shift V" at bounding box center [47, 66] width 68 height 30
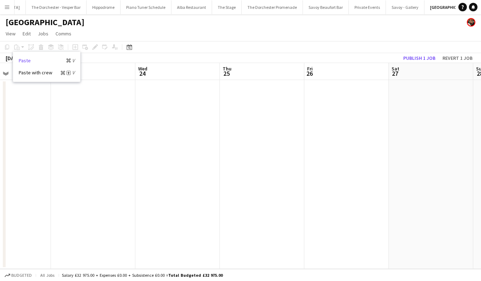
click at [48, 62] on link "Paste Command V" at bounding box center [47, 60] width 56 height 6
click at [238, 92] on app-date-cell at bounding box center [262, 174] width 84 height 189
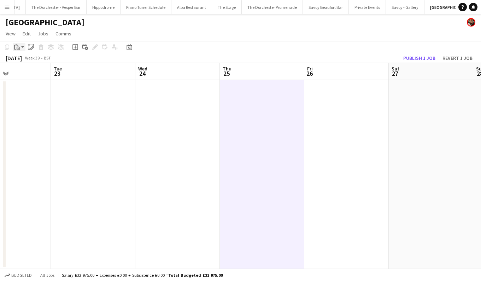
click at [17, 47] on icon "Paste" at bounding box center [17, 47] width 6 height 6
click at [40, 61] on link "Paste Command V" at bounding box center [47, 60] width 56 height 6
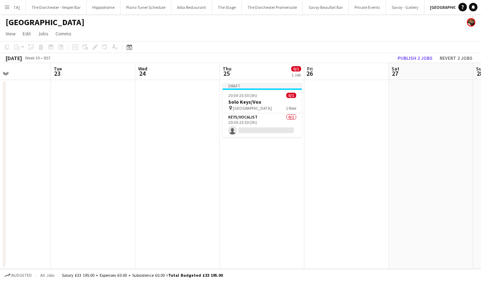
click at [99, 124] on app-date-cell at bounding box center [93, 174] width 84 height 189
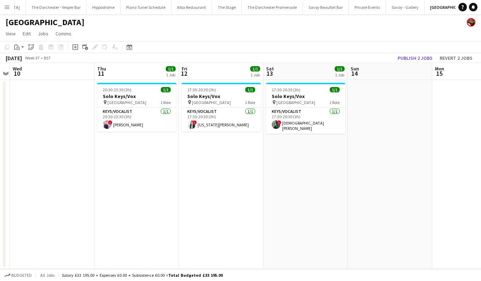
scroll to position [0, 276]
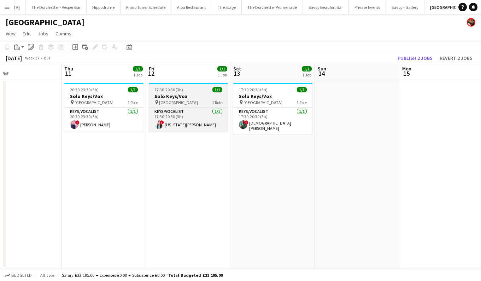
click at [173, 84] on app-job-card "17:30-20:30 (3h) 1/1 Solo Keys/Vox pin Goring Hotel 1 Role Keys/Vocalist [DATE]…" at bounding box center [188, 107] width 79 height 49
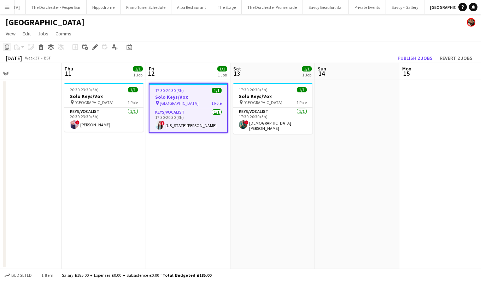
click at [10, 49] on div "Copy" at bounding box center [7, 47] width 8 height 8
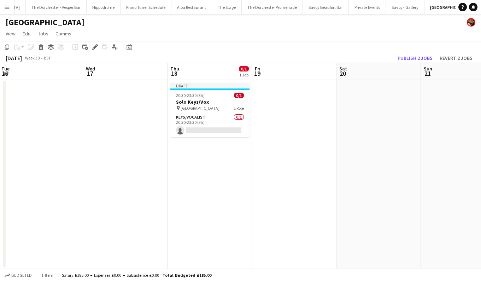
scroll to position [0, 229]
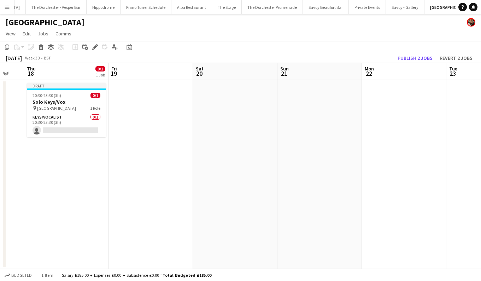
click at [146, 111] on app-date-cell at bounding box center [151, 174] width 84 height 189
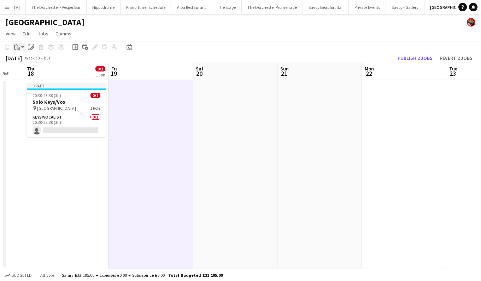
click at [18, 50] on div "Paste" at bounding box center [17, 47] width 8 height 8
click at [21, 60] on link "Paste Command V" at bounding box center [47, 60] width 56 height 6
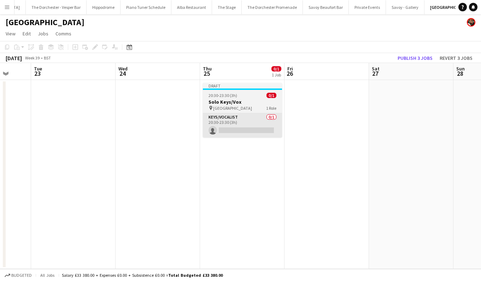
scroll to position [0, 240]
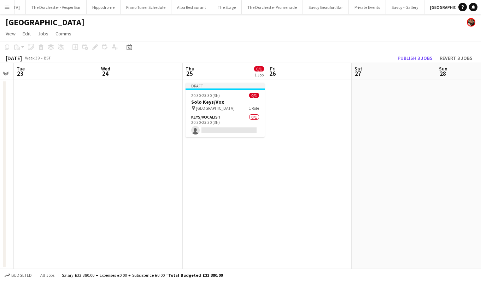
click at [304, 107] on app-date-cell at bounding box center [309, 174] width 84 height 189
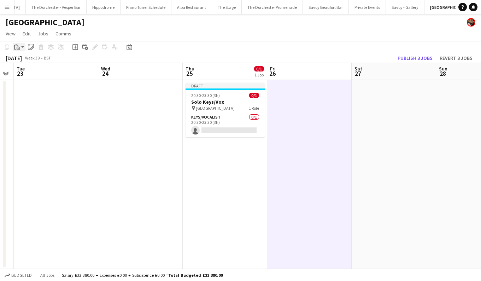
click at [17, 46] on icon "Paste" at bounding box center [17, 47] width 6 height 6
click at [31, 65] on div "Paste Command V Paste with crew Command Shift V" at bounding box center [46, 67] width 67 height 30
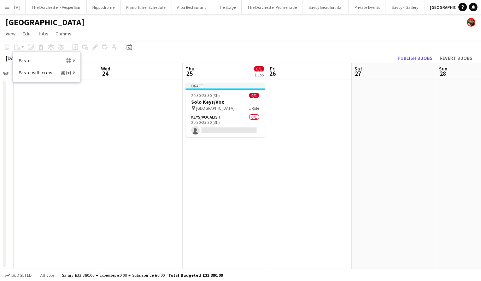
click at [310, 106] on app-date-cell at bounding box center [309, 174] width 84 height 189
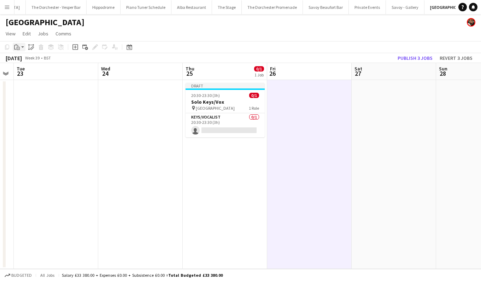
click at [16, 49] on icon "Paste" at bounding box center [17, 47] width 6 height 6
click at [25, 61] on link "Paste Command V" at bounding box center [47, 60] width 56 height 6
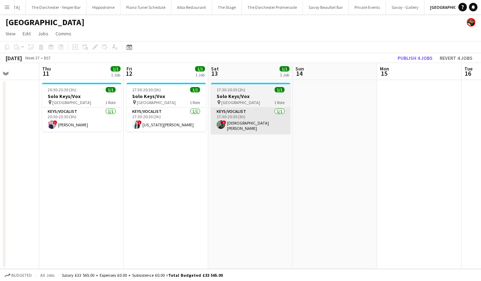
scroll to position [0, 305]
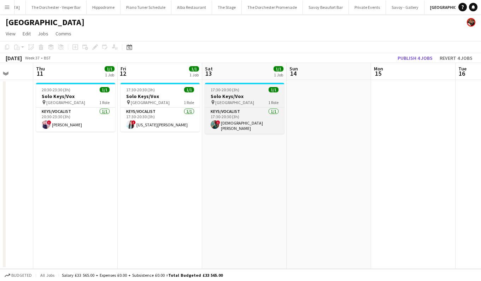
click at [235, 92] on span "17:30-20:30 (3h)" at bounding box center [225, 89] width 29 height 5
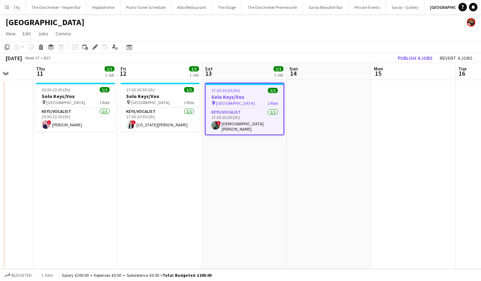
click at [10, 48] on icon "Copy" at bounding box center [7, 47] width 6 height 6
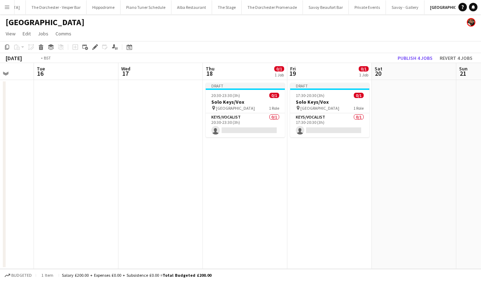
scroll to position [0, 243]
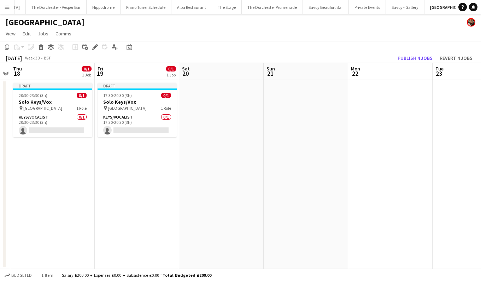
click at [196, 117] on app-date-cell at bounding box center [221, 174] width 84 height 189
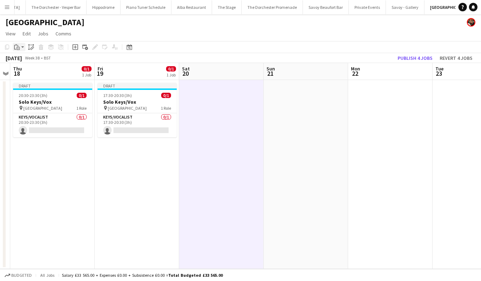
click at [18, 49] on icon "Paste" at bounding box center [17, 47] width 6 height 6
click at [24, 61] on link "Paste Command V" at bounding box center [47, 60] width 56 height 6
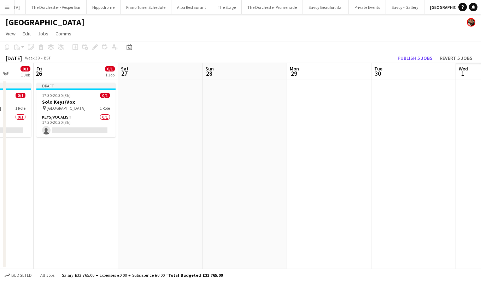
scroll to position [0, 226]
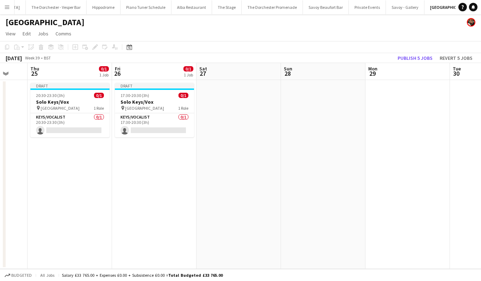
click at [215, 92] on app-date-cell at bounding box center [239, 174] width 84 height 189
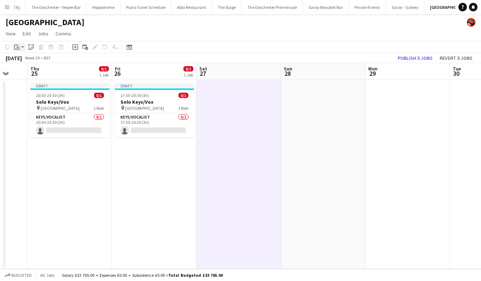
click at [17, 47] on icon at bounding box center [18, 48] width 3 height 3
click at [35, 57] on div "Paste Command V Paste with crew Command Shift V" at bounding box center [47, 66] width 68 height 30
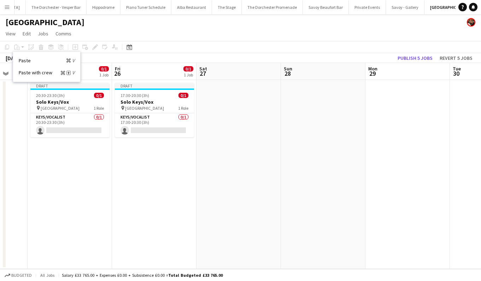
click at [219, 97] on app-date-cell at bounding box center [239, 174] width 84 height 189
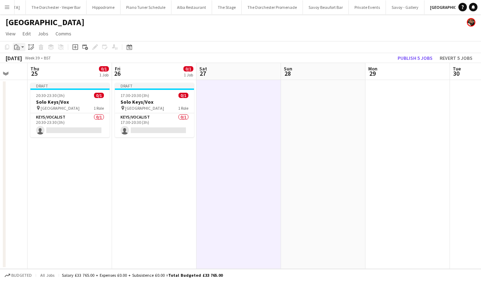
click at [16, 51] on div "Paste" at bounding box center [17, 47] width 8 height 8
click at [22, 59] on link "Paste Command V" at bounding box center [47, 60] width 56 height 6
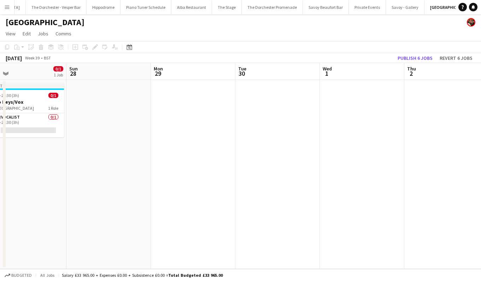
scroll to position [0, 170]
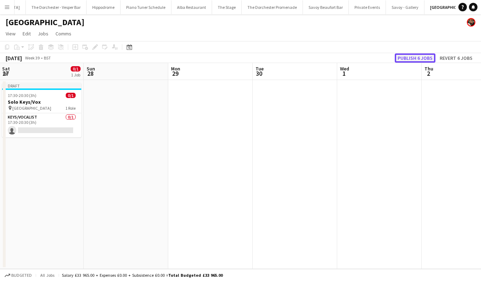
click at [413, 58] on button "Publish 6 jobs" at bounding box center [415, 57] width 41 height 9
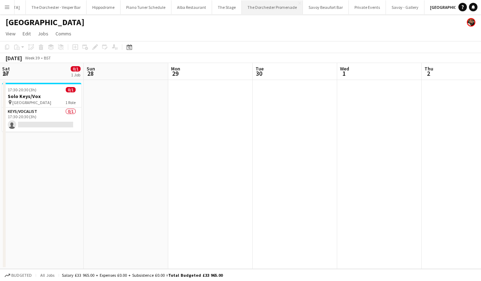
click at [268, 12] on button "The Dorchester Promenade Close" at bounding box center [272, 7] width 61 height 14
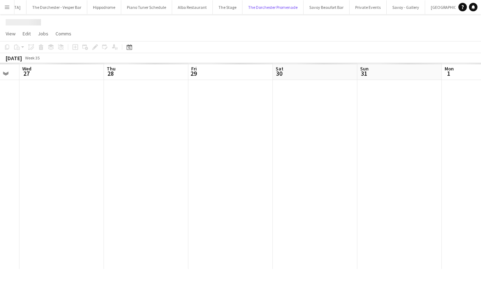
scroll to position [0, 234]
click at [393, 8] on button "Savoy - Gallery Close" at bounding box center [406, 7] width 39 height 14
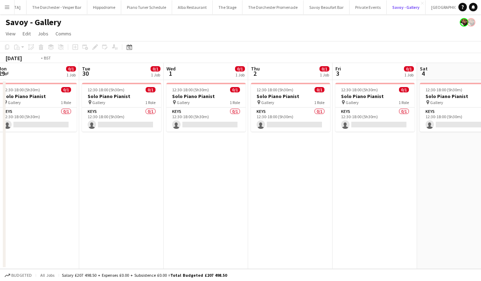
scroll to position [0, 160]
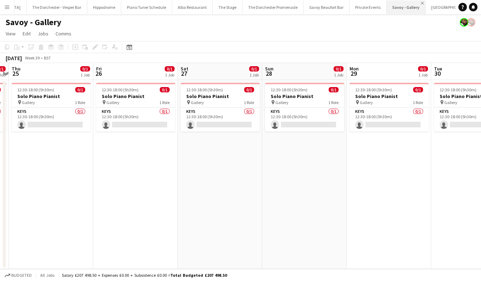
click at [421, 2] on app-icon "Close" at bounding box center [422, 3] width 3 height 3
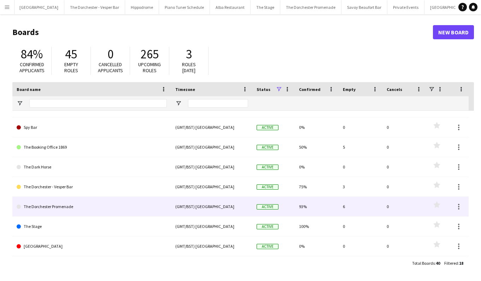
click at [138, 207] on link "The Dorchester Promenade" at bounding box center [92, 207] width 150 height 20
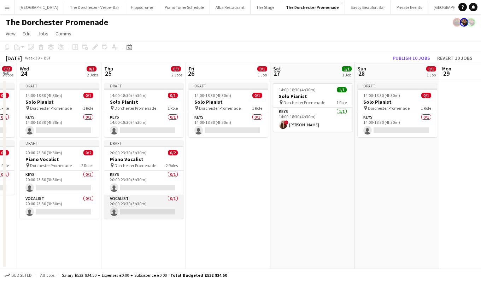
scroll to position [0, 235]
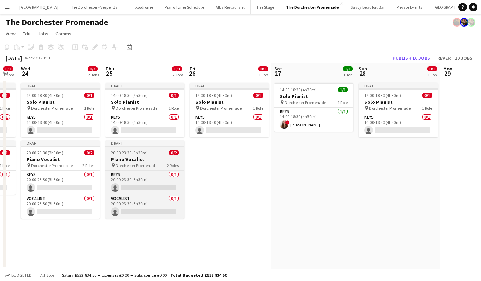
click at [136, 157] on h3 "Piano Vocalist" at bounding box center [144, 159] width 79 height 6
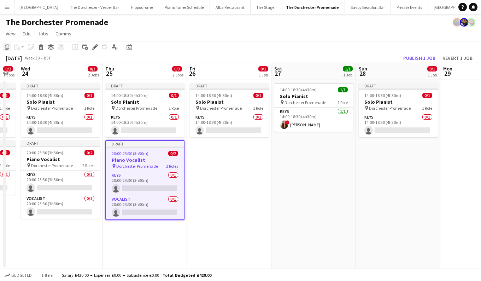
click at [7, 46] on icon "Copy" at bounding box center [7, 47] width 6 height 6
click at [211, 175] on app-date-cell "Draft 14:00-18:30 (4h30m) 0/1 Solo Pianist pin Dorchester Promenade 1 Role Keys…" at bounding box center [229, 174] width 84 height 189
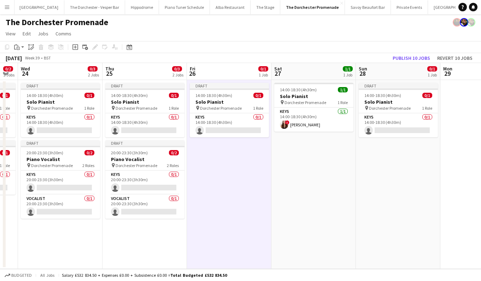
click at [339, 167] on app-date-cell "14:00-18:30 (4h30m) 1/1 Solo Pianist pin Dorchester Promenade 1 Role Keys [DATE…" at bounding box center [313, 174] width 84 height 189
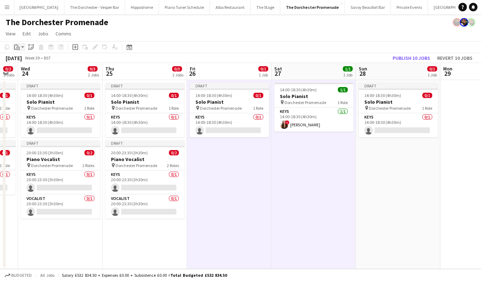
click at [18, 48] on icon at bounding box center [18, 47] width 1 height 0
click at [21, 62] on link "Paste Command V" at bounding box center [47, 60] width 56 height 6
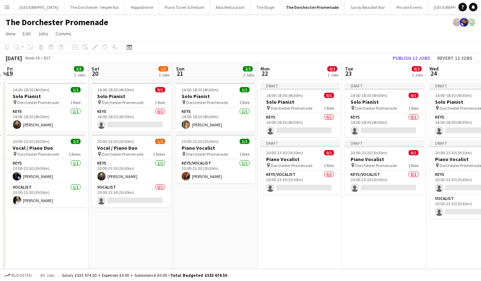
scroll to position [0, 158]
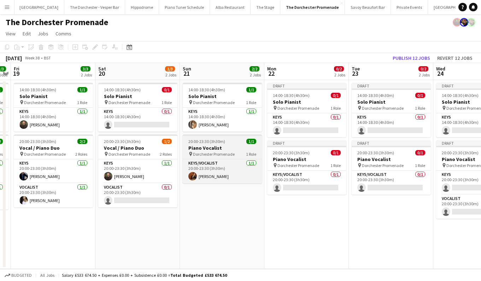
click at [229, 149] on h3 "Piano Vocalist" at bounding box center [222, 148] width 79 height 6
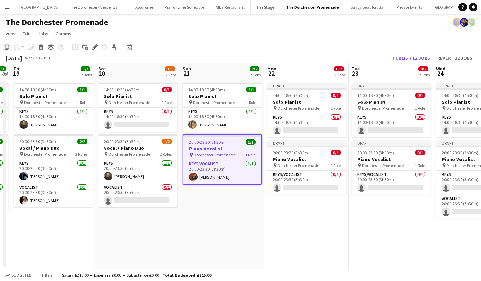
click at [7, 47] on icon "Copy" at bounding box center [7, 47] width 6 height 6
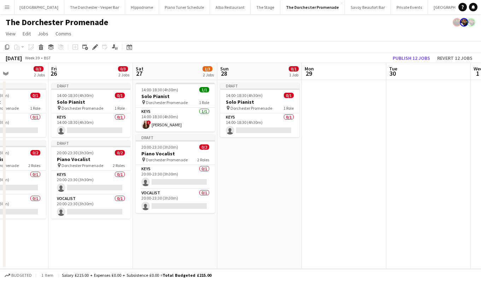
scroll to position [0, 223]
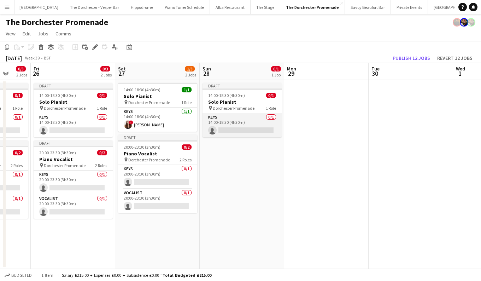
click at [230, 133] on app-card-role "Keys 0/1 14:00-18:30 (4h30m) single-neutral-actions" at bounding box center [242, 125] width 79 height 24
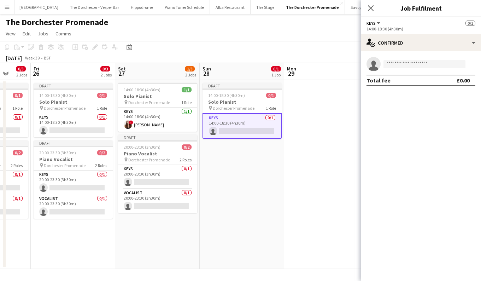
click at [230, 149] on app-date-cell "Draft 14:00-18:30 (4h30m) 0/1 Solo Pianist pin Dorchester Promenade 1 Role Keys…" at bounding box center [242, 174] width 84 height 189
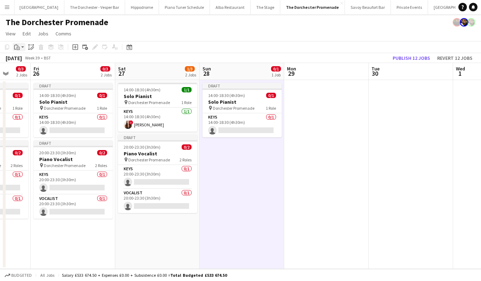
click at [19, 47] on icon "Paste" at bounding box center [17, 47] width 6 height 6
click at [27, 55] on div "Paste Command V Paste with crew Command Shift V" at bounding box center [47, 66] width 68 height 30
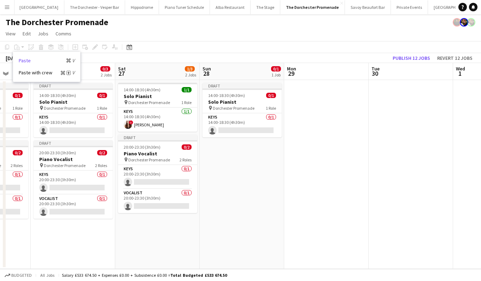
click at [23, 59] on link "Paste Command V" at bounding box center [47, 60] width 56 height 6
click at [249, 177] on app-date-cell "Draft 14:00-18:30 (4h30m) 0/1 Solo Pianist pin Dorchester Promenade 1 Role Keys…" at bounding box center [242, 174] width 84 height 189
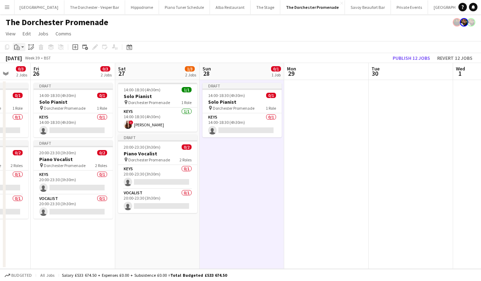
click at [18, 47] on icon at bounding box center [18, 47] width 1 height 0
click at [25, 60] on link "Paste Command V" at bounding box center [47, 60] width 56 height 6
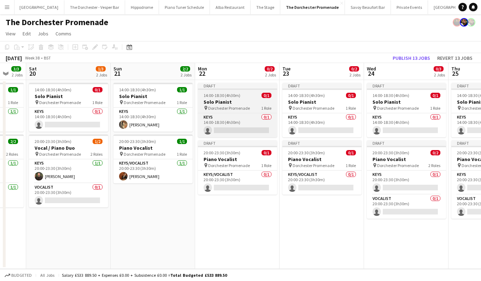
scroll to position [0, 142]
click at [234, 88] on div "Draft" at bounding box center [237, 86] width 79 height 6
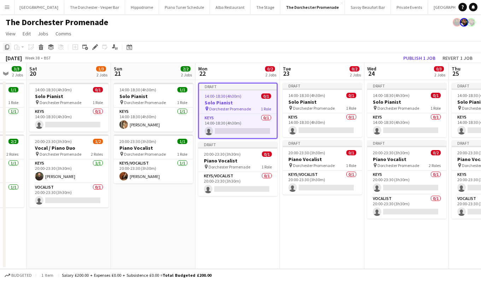
click at [8, 47] on icon "Copy" at bounding box center [7, 47] width 6 height 6
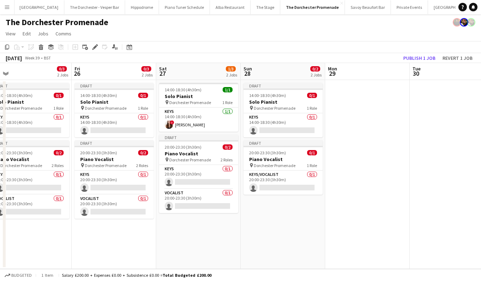
scroll to position [0, 228]
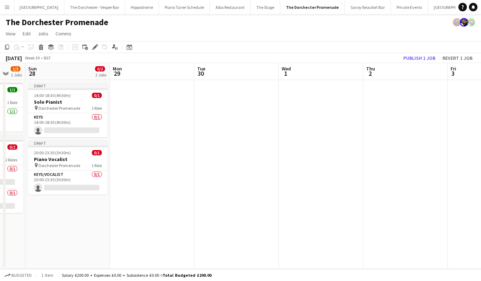
click at [160, 125] on app-date-cell at bounding box center [152, 174] width 84 height 189
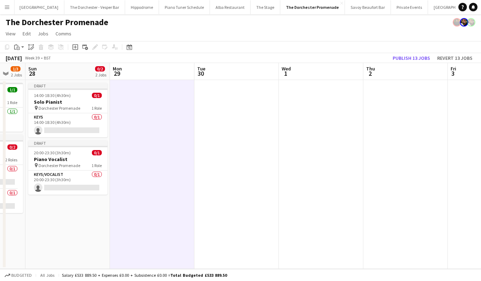
click at [232, 123] on app-date-cell at bounding box center [236, 174] width 84 height 189
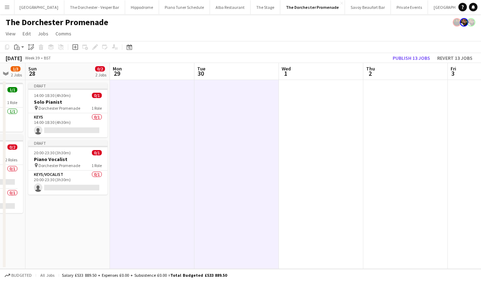
click at [314, 123] on app-date-cell at bounding box center [321, 174] width 84 height 189
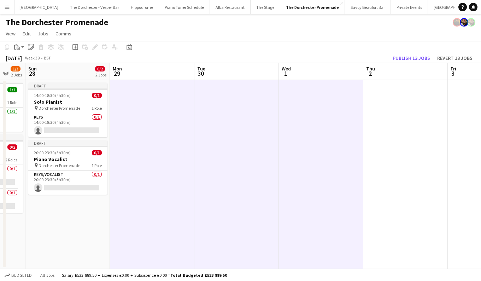
click at [391, 127] on app-date-cell at bounding box center [405, 174] width 84 height 189
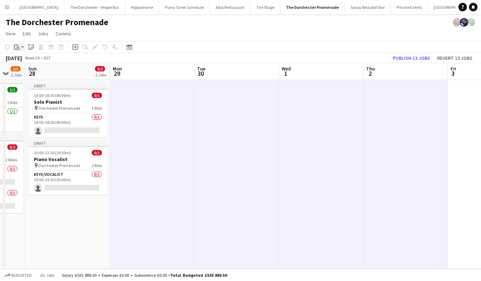
click at [16, 43] on div "Paste" at bounding box center [17, 47] width 8 height 8
click at [23, 60] on link "Paste Command V" at bounding box center [47, 60] width 56 height 6
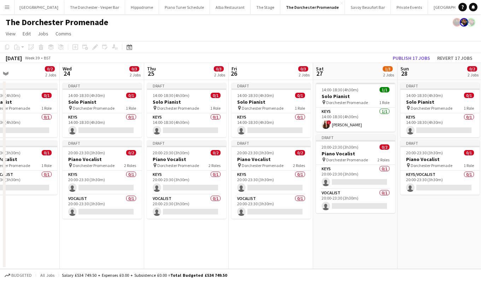
scroll to position [0, 232]
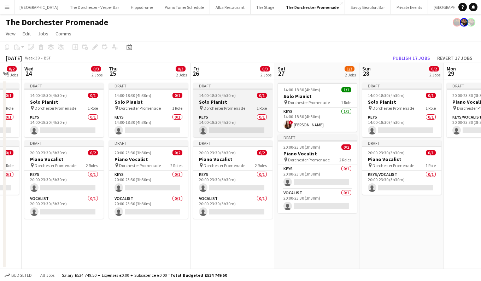
click at [233, 98] on app-job-card "Draft 14:00-18:30 (4h30m) 0/1 Solo Pianist pin Dorchester Promenade 1 Role Keys…" at bounding box center [232, 110] width 79 height 54
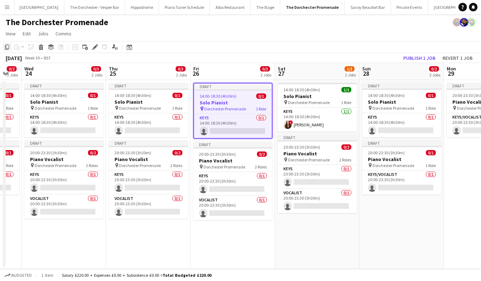
click at [7, 46] on icon "Copy" at bounding box center [7, 47] width 6 height 6
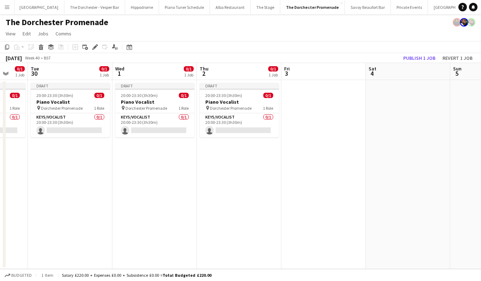
scroll to position [0, 265]
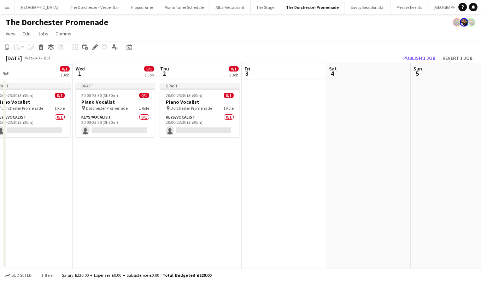
click at [268, 133] on app-date-cell at bounding box center [284, 174] width 84 height 189
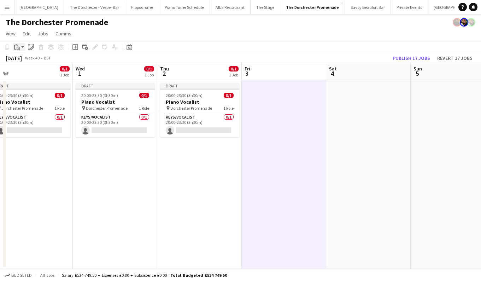
click at [15, 48] on icon "Paste" at bounding box center [17, 47] width 6 height 6
click at [318, 124] on app-date-cell at bounding box center [284, 174] width 84 height 189
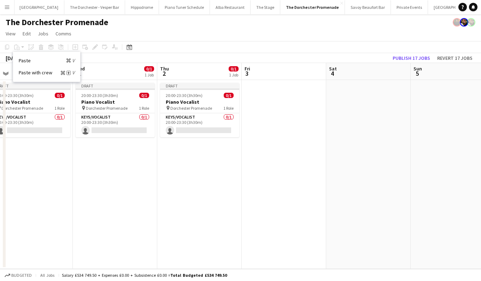
click at [306, 124] on app-date-cell at bounding box center [284, 174] width 84 height 189
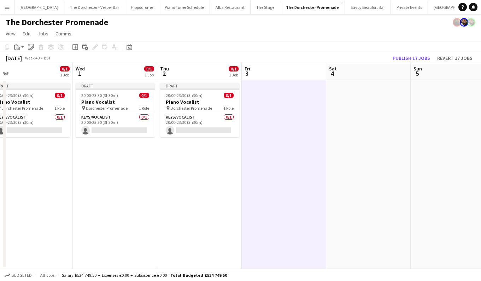
scroll to position [0, 265]
click at [365, 125] on app-date-cell at bounding box center [369, 174] width 84 height 189
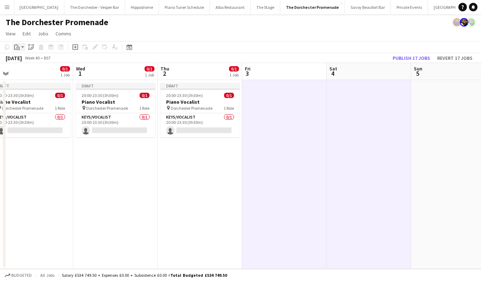
click at [19, 48] on icon "Paste" at bounding box center [17, 47] width 6 height 6
click at [21, 62] on link "Paste Command V" at bounding box center [47, 60] width 56 height 6
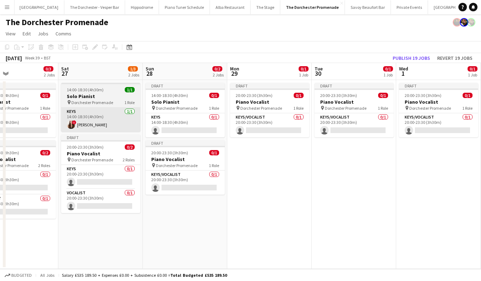
scroll to position [0, 191]
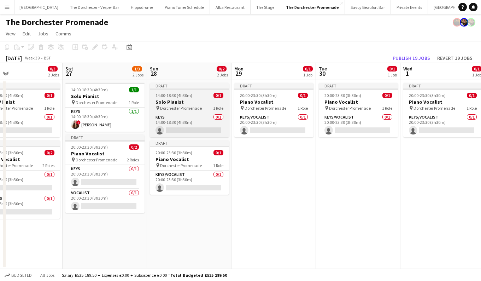
click at [167, 100] on h3 "Solo Pianist" at bounding box center [189, 102] width 79 height 6
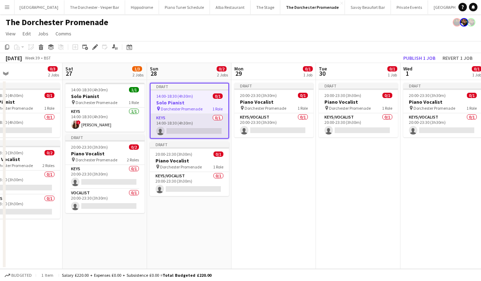
click at [167, 121] on app-card-role "Keys 0/1 14:00-18:30 (4h30m) single-neutral-actions" at bounding box center [190, 126] width 78 height 24
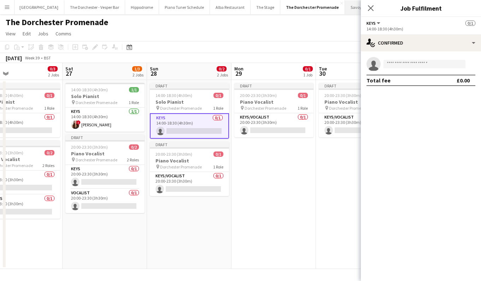
click at [374, 7] on app-icon "Close pop-in" at bounding box center [371, 8] width 8 height 8
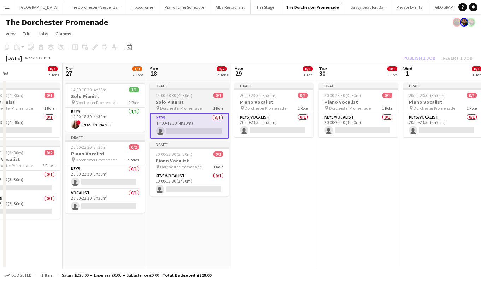
click at [195, 100] on h3 "Solo Pianist" at bounding box center [189, 102] width 79 height 6
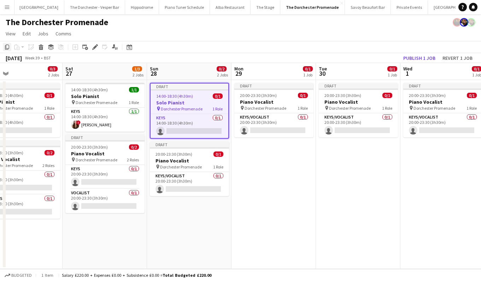
click at [4, 46] on icon "Copy" at bounding box center [7, 47] width 6 height 6
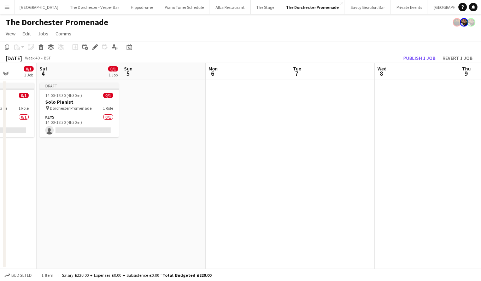
scroll to position [0, 275]
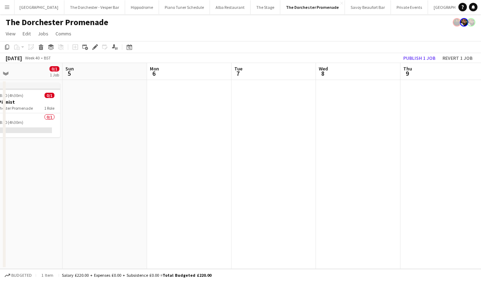
click at [103, 113] on app-date-cell at bounding box center [105, 174] width 84 height 189
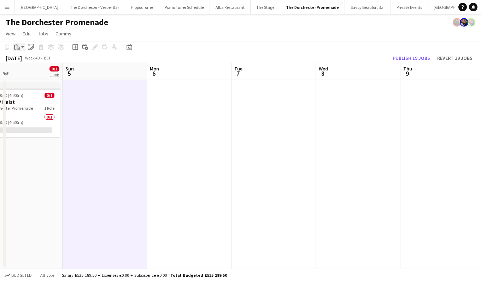
click at [17, 46] on icon "Paste" at bounding box center [17, 47] width 6 height 6
click at [22, 60] on link "Paste Command V" at bounding box center [47, 60] width 56 height 6
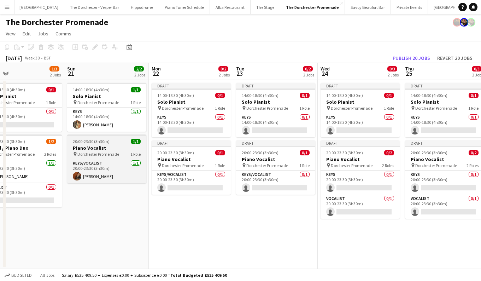
scroll to position [0, 280]
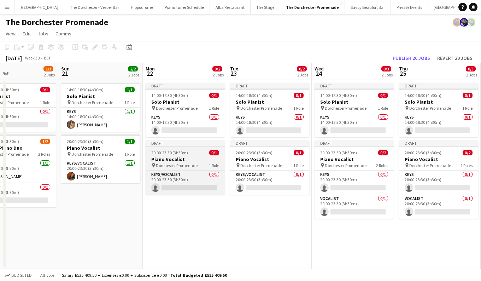
click at [171, 152] on span "20:00-23:30 (3h30m)" at bounding box center [169, 152] width 37 height 5
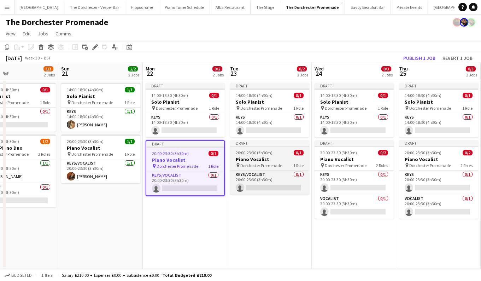
scroll to position [0, 279]
click at [252, 151] on span "20:00-23:30 (3h30m)" at bounding box center [254, 152] width 37 height 5
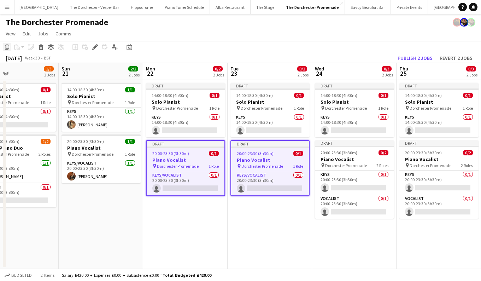
click at [7, 46] on icon "Copy" at bounding box center [7, 47] width 6 height 6
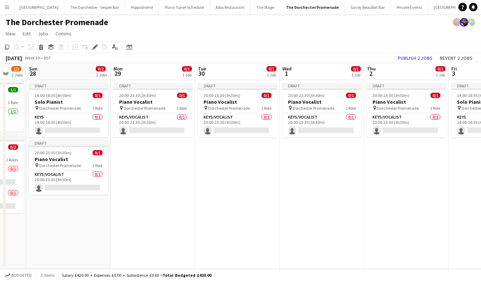
scroll to position [0, 226]
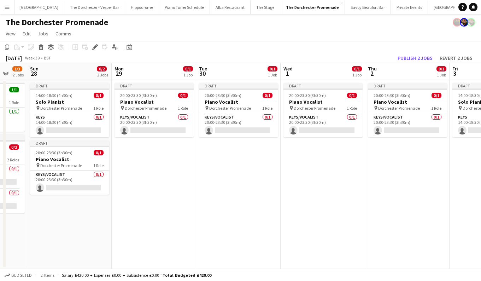
click at [163, 156] on app-date-cell "Draft 20:00-23:30 (3h30m) 0/1 Piano Vocalist pin Dorchester Promenade 1 Role Ke…" at bounding box center [154, 174] width 84 height 189
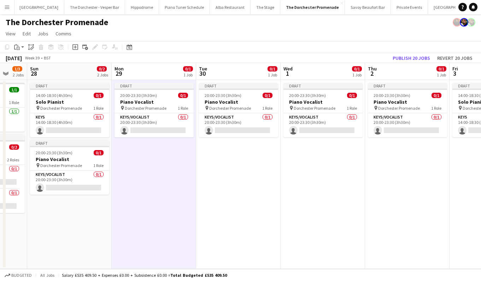
click at [243, 157] on app-date-cell "Draft 20:00-23:30 (3h30m) 0/1 Piano Vocalist pin Dorchester Promenade 1 Role Ke…" at bounding box center [238, 174] width 84 height 189
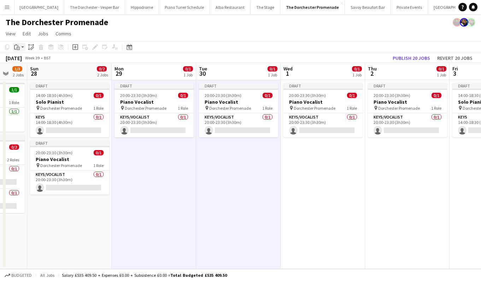
click at [13, 47] on div "Paste" at bounding box center [17, 47] width 8 height 8
click at [26, 62] on link "Paste Command V" at bounding box center [47, 60] width 56 height 6
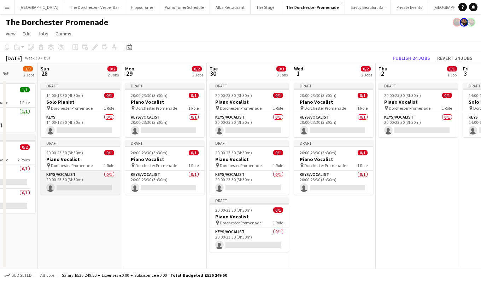
scroll to position [0, 218]
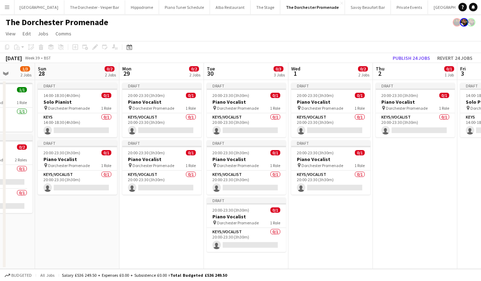
click at [190, 235] on app-date-cell "Draft 20:00-23:30 (3h30m) 0/1 Piano Vocalist pin Dorchester Promenade 1 Role Ke…" at bounding box center [161, 174] width 84 height 189
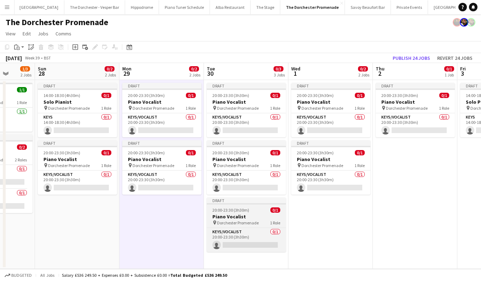
click at [223, 216] on h3 "Piano Vocalist" at bounding box center [246, 216] width 79 height 6
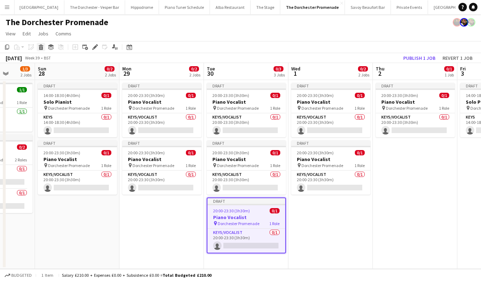
click at [39, 49] on icon at bounding box center [41, 48] width 4 height 4
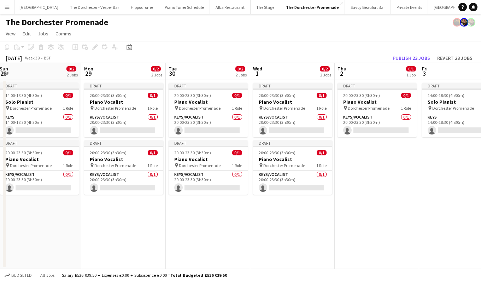
scroll to position [0, 283]
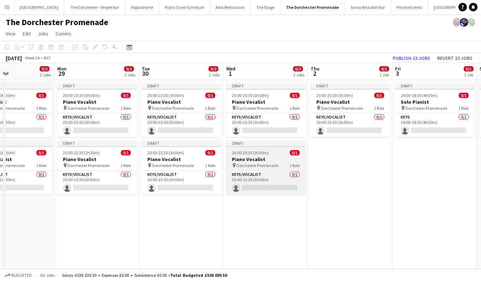
click at [239, 169] on app-job-card "Draft 20:00-23:30 (3h30m) 0/1 Piano Vocalist pin Dorchester Promenade 1 Role Ke…" at bounding box center [265, 167] width 79 height 54
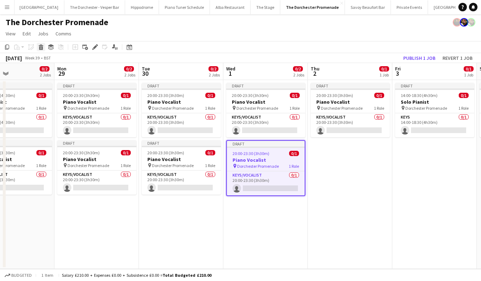
click at [41, 49] on icon at bounding box center [41, 48] width 4 height 4
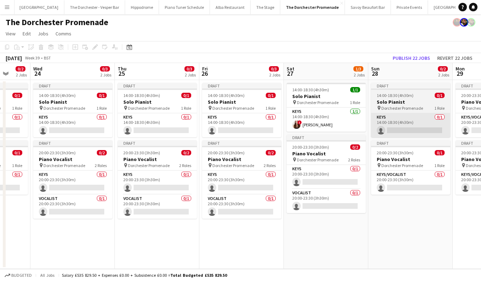
scroll to position [0, 227]
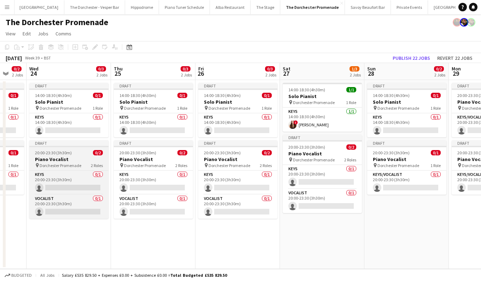
click at [89, 160] on h3 "Piano Vocalist" at bounding box center [68, 159] width 79 height 6
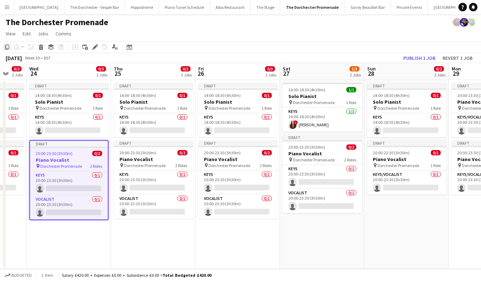
click at [6, 48] on icon at bounding box center [7, 47] width 4 height 5
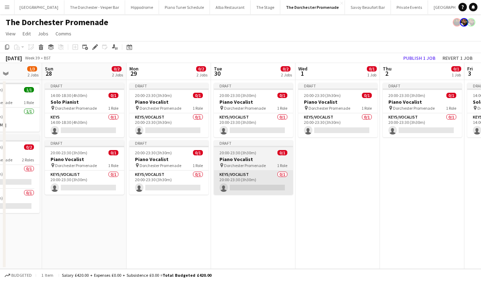
scroll to position [0, 299]
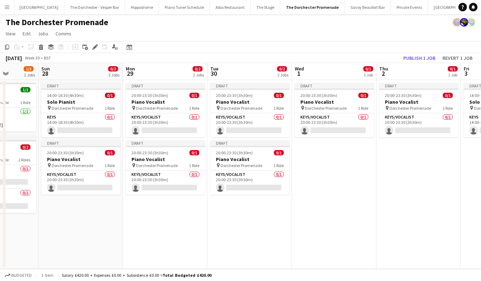
click at [300, 181] on app-date-cell "Draft 20:00-23:30 (3h30m) 0/1 Piano Vocalist pin Dorchester Promenade 1 Role Ke…" at bounding box center [334, 174] width 84 height 189
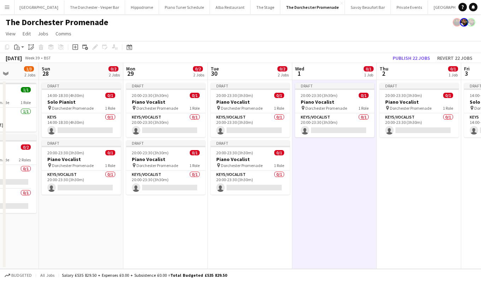
click at [403, 176] on app-date-cell "Draft 20:00-23:30 (3h30m) 0/1 Piano Vocalist pin Dorchester Promenade 1 Role Ke…" at bounding box center [419, 174] width 84 height 189
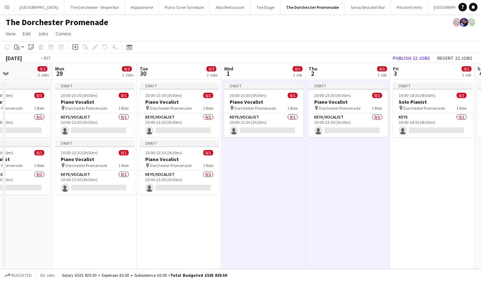
scroll to position [0, 273]
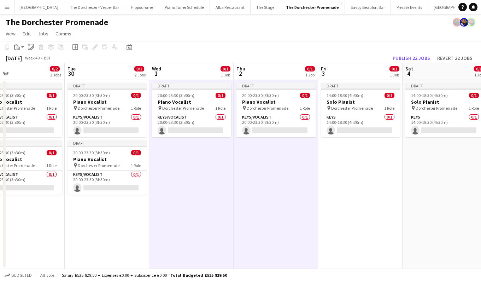
click at [402, 175] on div "Draft 14:00-18:30 (4h30m) 0/1 Solo Pianist pin Dorchester Promenade 1 Role Keys…" at bounding box center [191, 174] width 929 height 189
click at [399, 175] on app-date-cell "Draft 14:00-18:30 (4h30m) 0/1 Solo Pianist pin Dorchester Promenade 1 Role Keys…" at bounding box center [360, 174] width 84 height 189
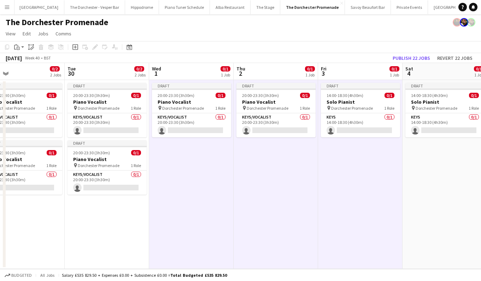
click at [444, 172] on app-date-cell "Draft 14:00-18:30 (4h30m) 0/1 Solo Pianist pin Dorchester Promenade 1 Role Keys…" at bounding box center [445, 174] width 84 height 189
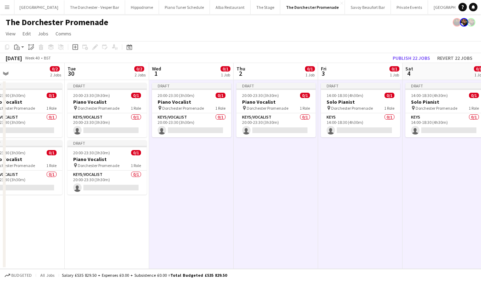
click at [116, 257] on app-date-cell "Draft 20:00-23:30 (3h30m) 0/1 Piano Vocalist pin Dorchester Promenade 1 Role Ke…" at bounding box center [107, 174] width 84 height 189
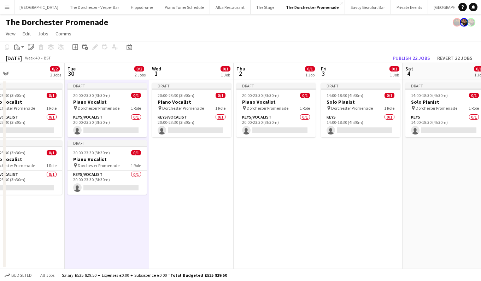
click at [189, 216] on app-date-cell "Draft 20:00-23:30 (3h30m) 0/1 Piano Vocalist pin Dorchester Promenade 1 Role Ke…" at bounding box center [191, 174] width 84 height 189
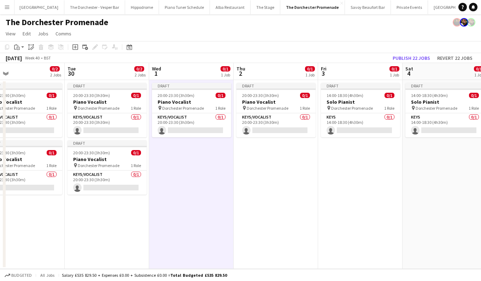
click at [259, 206] on app-date-cell "Draft 20:00-23:30 (3h30m) 0/1 Piano Vocalist pin Dorchester Promenade 1 Role Ke…" at bounding box center [276, 174] width 84 height 189
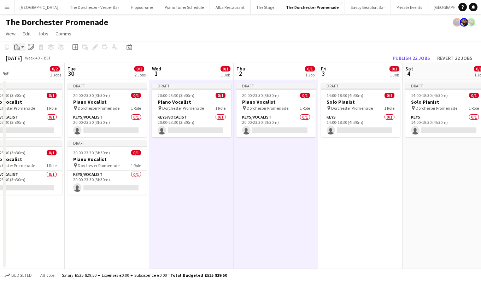
click at [17, 49] on icon "Paste" at bounding box center [17, 47] width 6 height 6
click at [17, 61] on div "Paste Command V Paste with crew Command Shift V" at bounding box center [46, 67] width 67 height 30
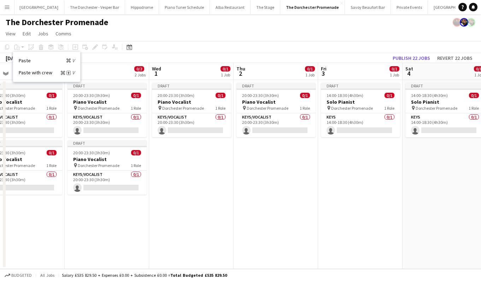
click at [200, 177] on app-date-cell "Draft 20:00-23:30 (3h30m) 0/1 Piano Vocalist pin Dorchester Promenade 1 Role Ke…" at bounding box center [191, 174] width 84 height 189
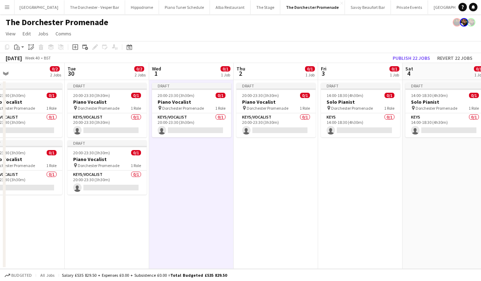
click at [252, 176] on app-date-cell "Draft 20:00-23:30 (3h30m) 0/1 Piano Vocalist pin Dorchester Promenade 1 Role Ke…" at bounding box center [276, 174] width 84 height 189
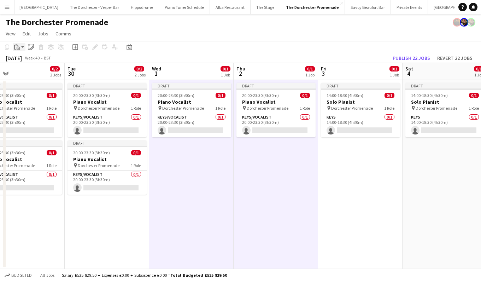
click at [18, 48] on icon at bounding box center [18, 48] width 1 height 0
click at [24, 58] on link "Paste Command V" at bounding box center [47, 60] width 56 height 6
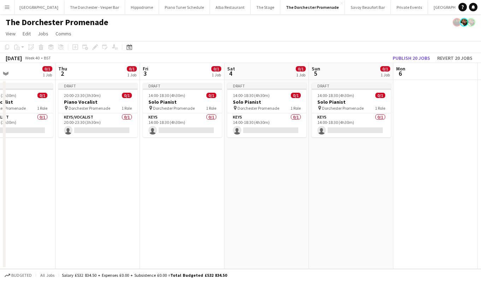
scroll to position [0, 286]
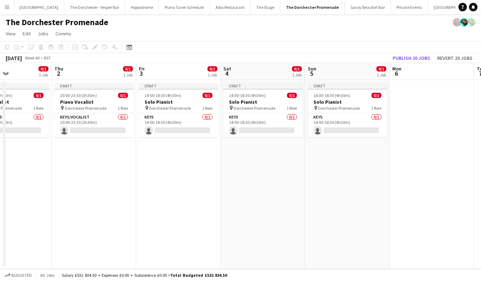
click at [297, 47] on app-toolbar "Copy Paste Paste Command V Paste with crew Command Shift V Paste linked Job [GE…" at bounding box center [240, 47] width 481 height 12
click at [406, 57] on button "Publish 20 jobs" at bounding box center [411, 57] width 43 height 9
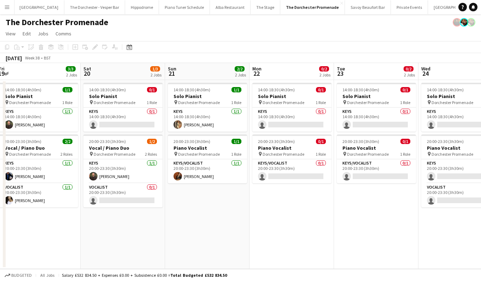
scroll to position [0, 176]
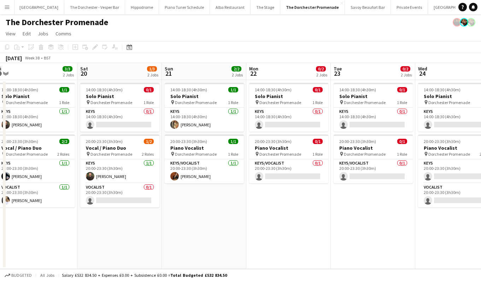
click at [268, 105] on app-job-card "14:00-18:30 (4h30m) 0/1 Solo Pianist pin Dorchester Promenade 1 Role Keys 0/1 1…" at bounding box center [288, 107] width 79 height 49
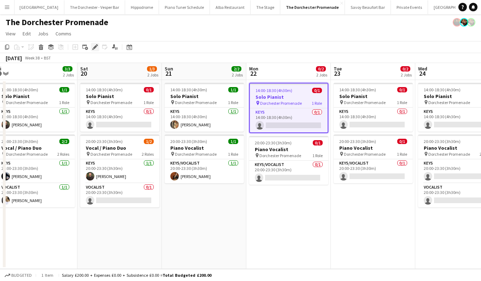
click at [95, 45] on icon "Edit" at bounding box center [95, 47] width 6 height 6
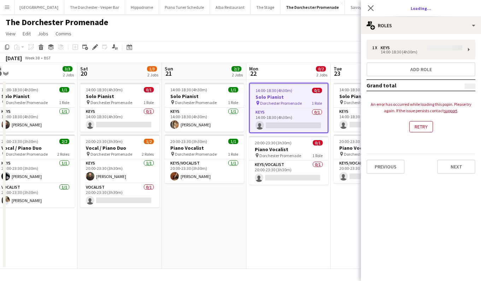
click at [286, 100] on span "Dorchester Promenade" at bounding box center [281, 102] width 42 height 5
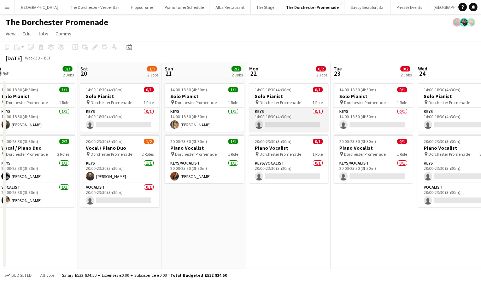
click at [311, 115] on app-card-role "Keys 0/1 14:00-18:30 (4h30m) single-neutral-actions" at bounding box center [288, 119] width 79 height 24
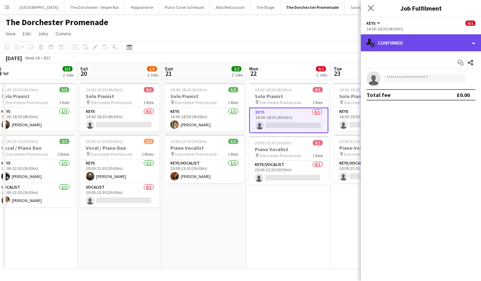
click at [470, 43] on div "single-neutral-actions-check-2 Confirmed" at bounding box center [421, 42] width 120 height 17
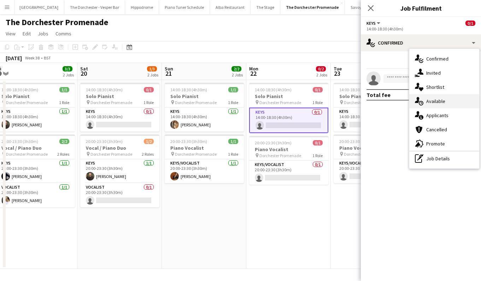
click at [458, 102] on div "single-neutral-actions-upload Available" at bounding box center [444, 101] width 70 height 14
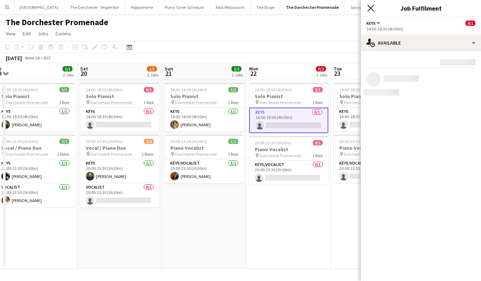
click at [370, 10] on icon "Close pop-in" at bounding box center [370, 8] width 7 height 7
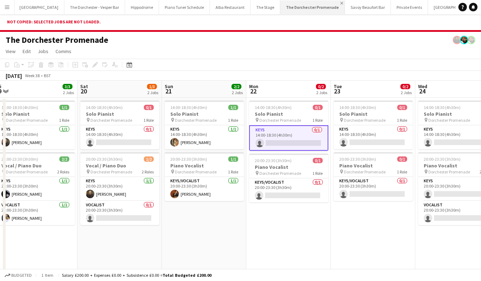
click at [340, 3] on app-icon "Close" at bounding box center [341, 3] width 3 height 3
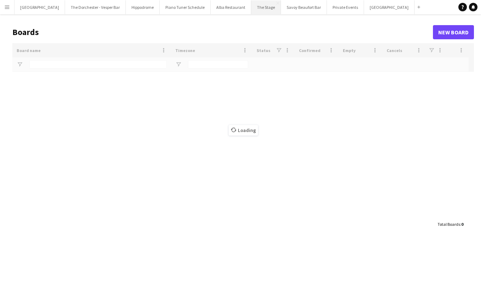
click at [258, 8] on button "The Stage Close" at bounding box center [266, 7] width 30 height 14
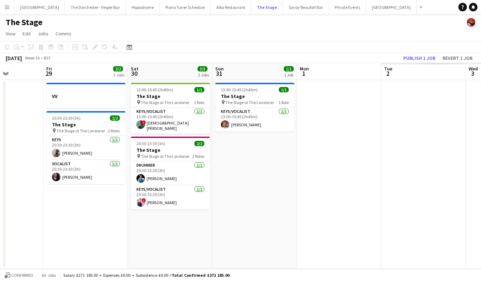
scroll to position [0, 206]
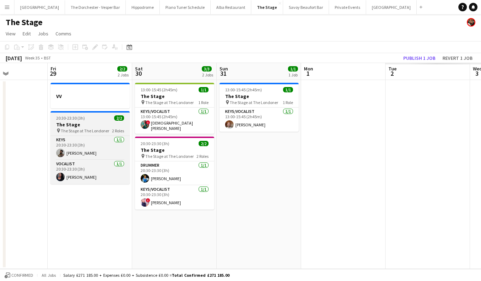
click at [97, 119] on div "20:30-23:30 (3h) 2/2" at bounding box center [90, 117] width 79 height 5
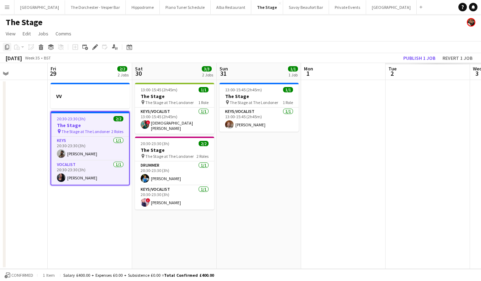
click at [8, 46] on icon "Copy" at bounding box center [7, 47] width 6 height 6
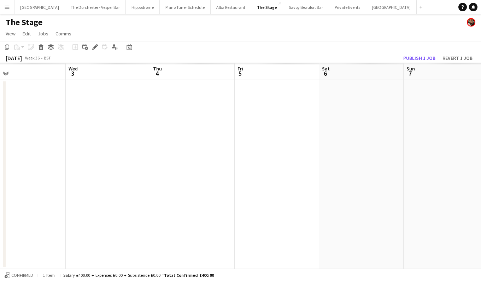
scroll to position [0, 272]
click at [267, 117] on app-date-cell at bounding box center [277, 174] width 84 height 189
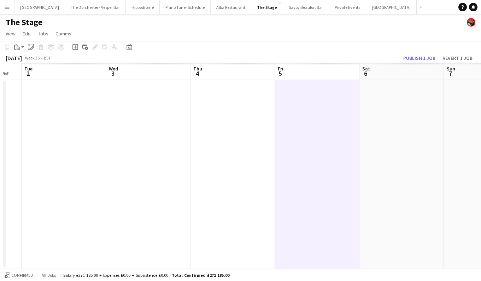
scroll to position [0, 147]
